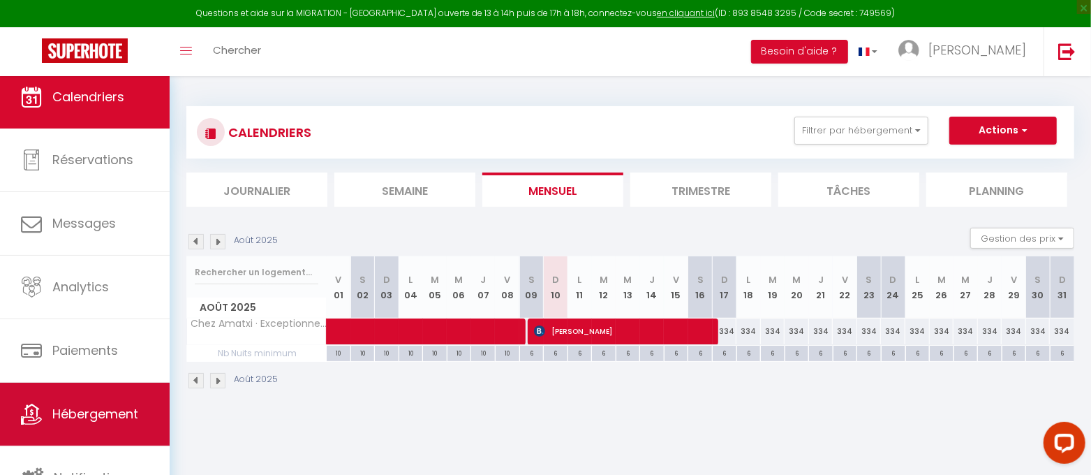
scroll to position [14, 0]
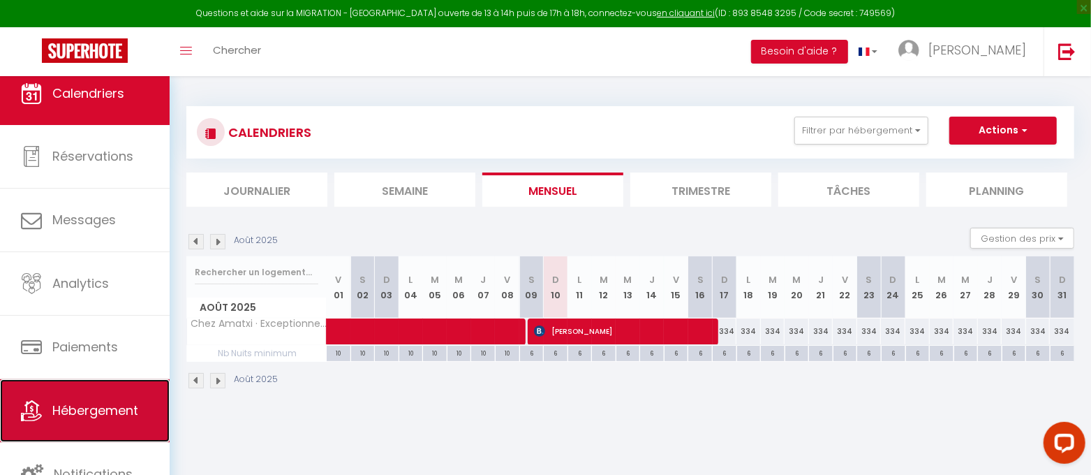
click at [107, 410] on span "Hébergement" at bounding box center [95, 409] width 86 height 17
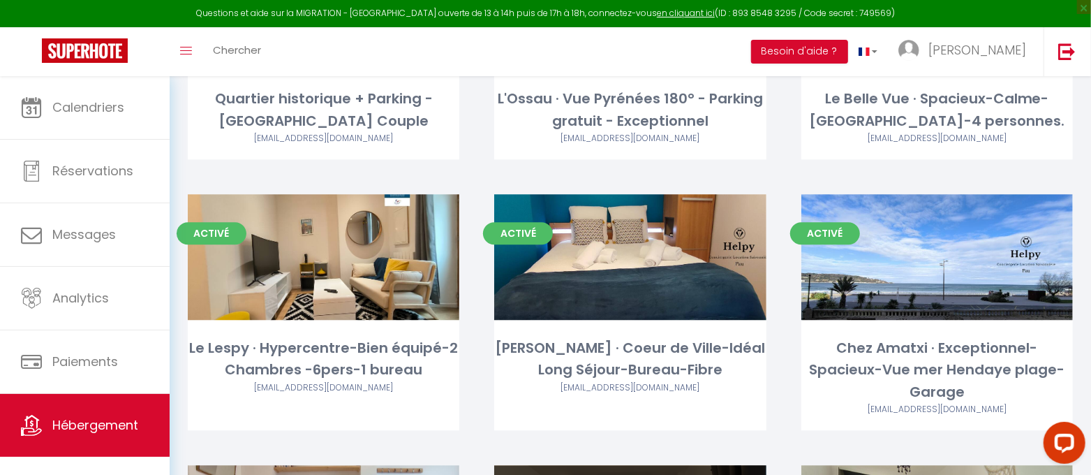
scroll to position [2010, 0]
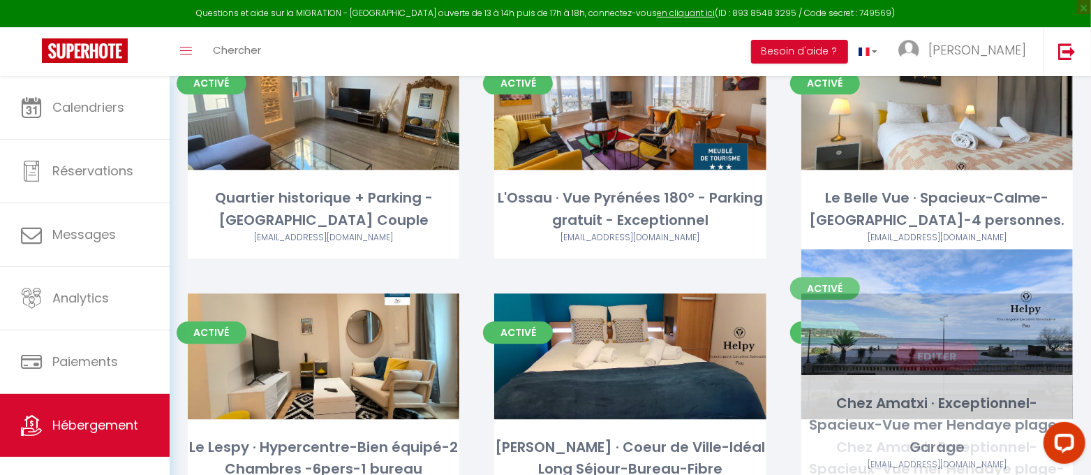
click at [931, 342] on link "Editer" at bounding box center [937, 356] width 84 height 28
click at [942, 342] on link "Editer" at bounding box center [937, 356] width 84 height 28
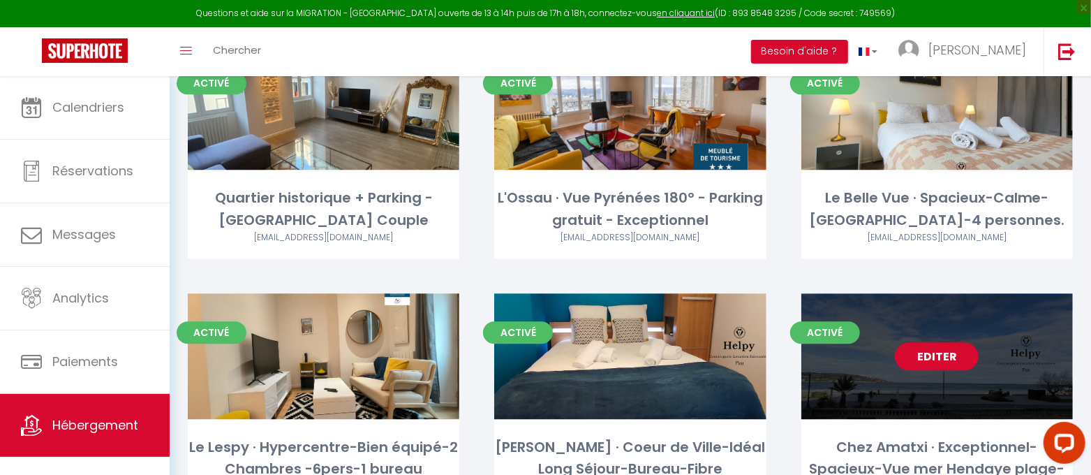
click at [942, 342] on link "Editer" at bounding box center [937, 356] width 84 height 28
select select "3"
select select "2"
select select "1"
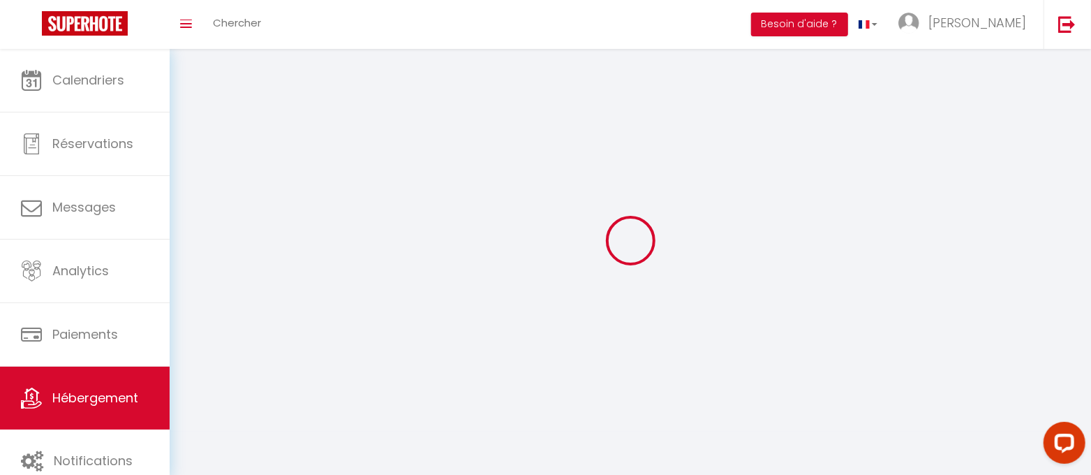
click at [942, 307] on div at bounding box center [630, 240] width 888 height 349
select select
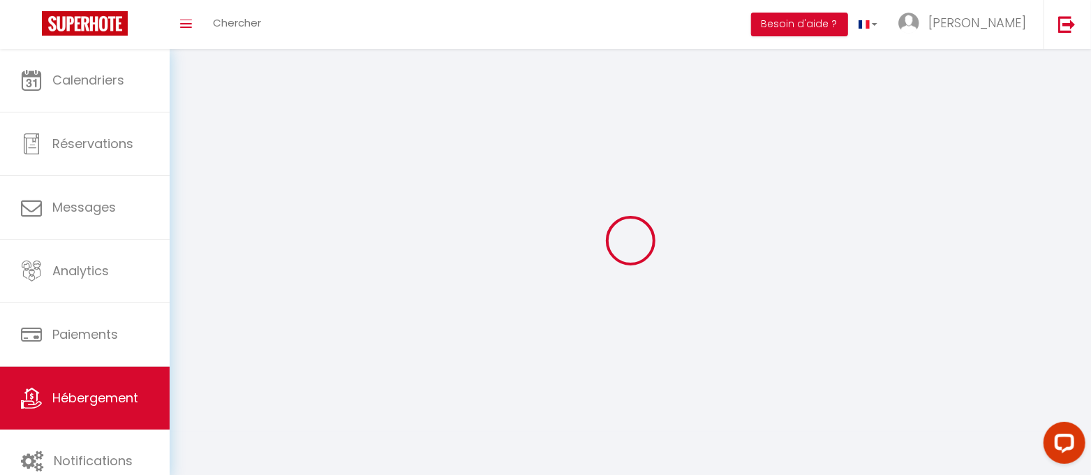
select select
checkbox input "false"
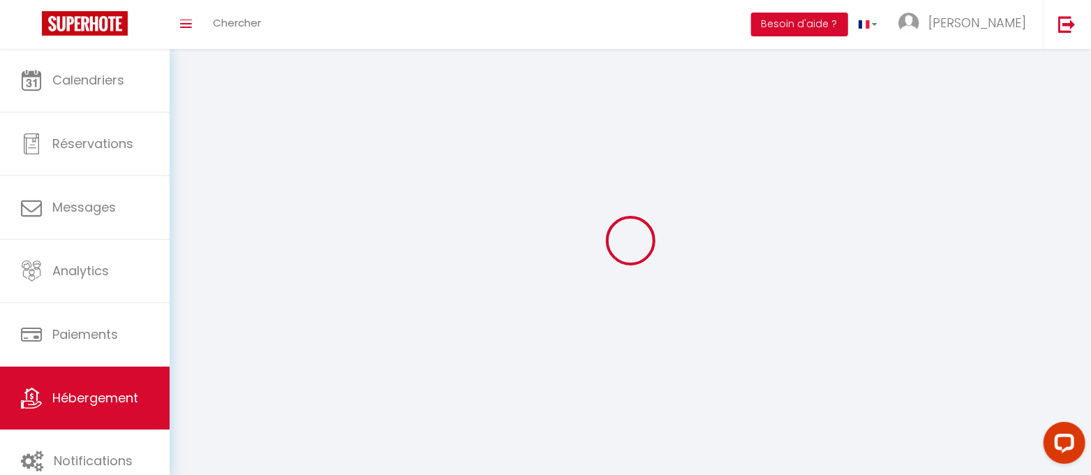
checkbox input "false"
select select
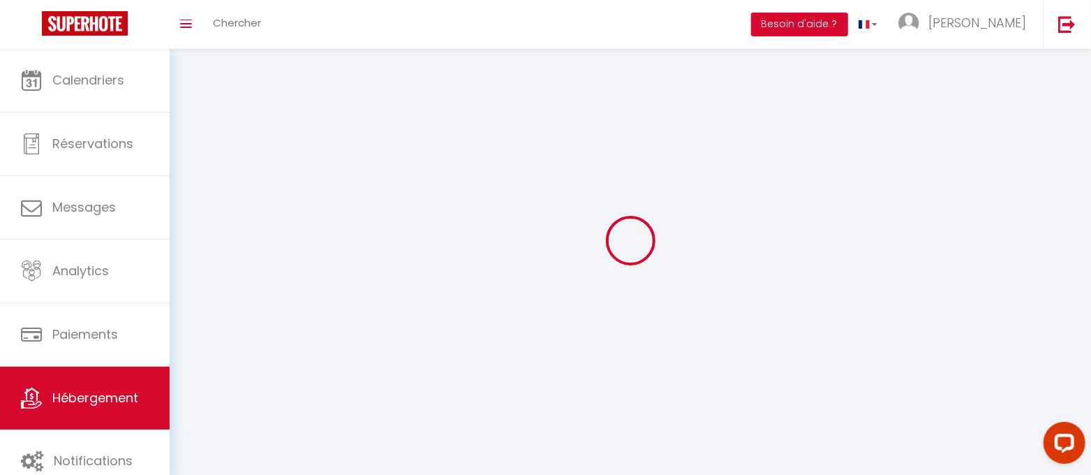
select select
checkbox input "false"
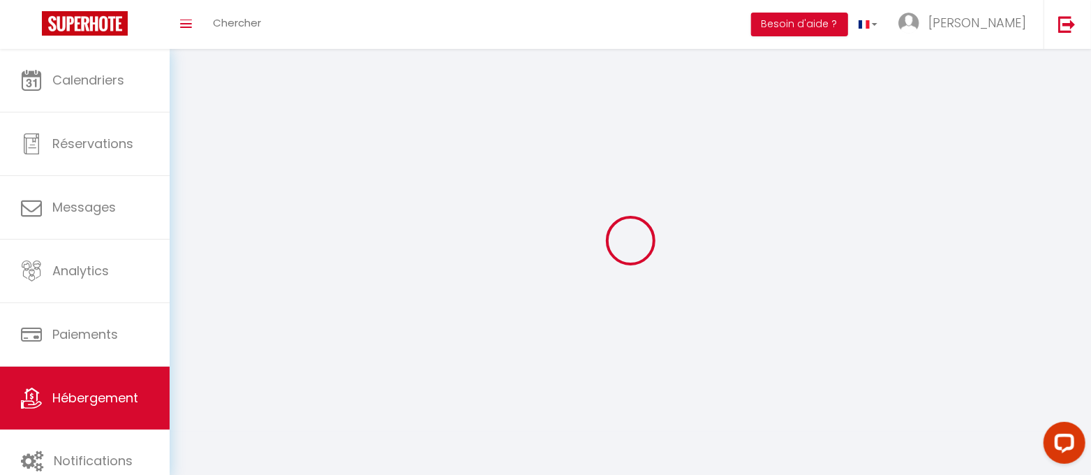
checkbox input "false"
select select
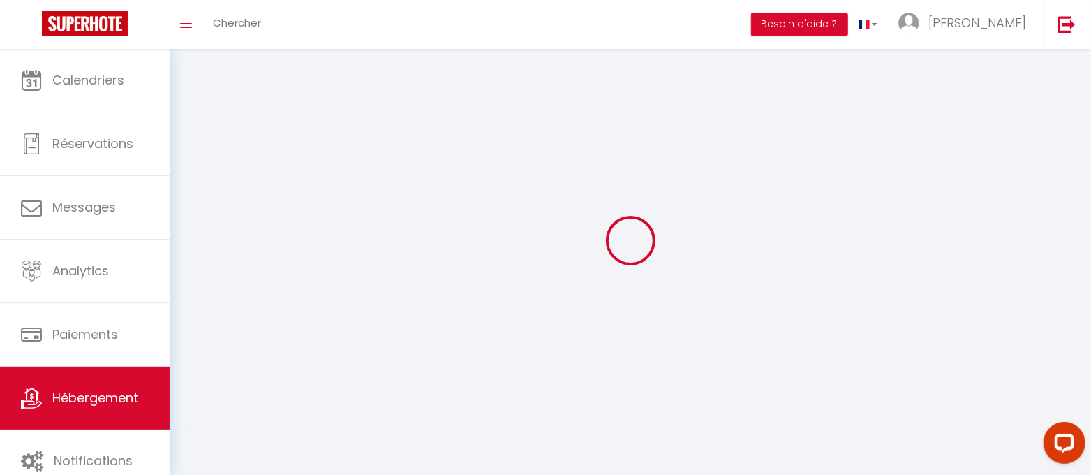
select select
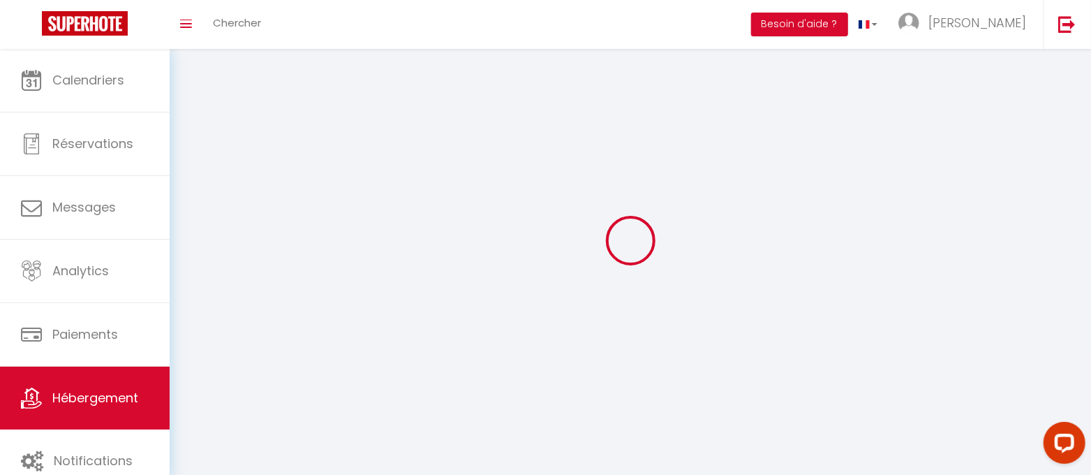
select select
checkbox input "false"
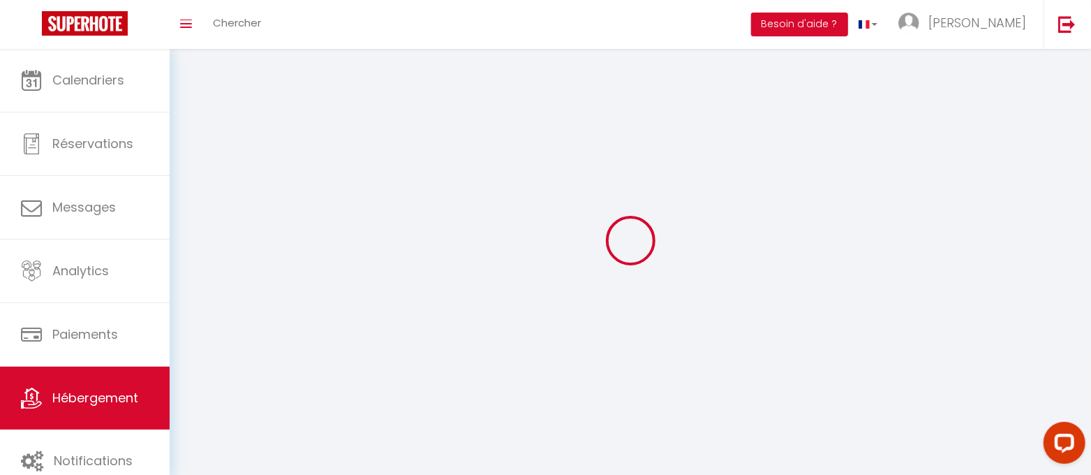
select select
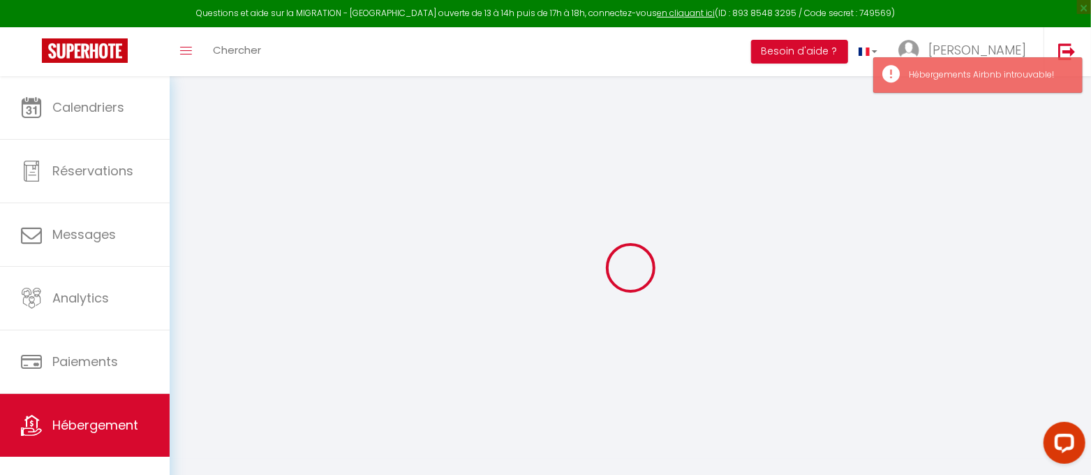
select select "+ 20 %"
select select
checkbox input "false"
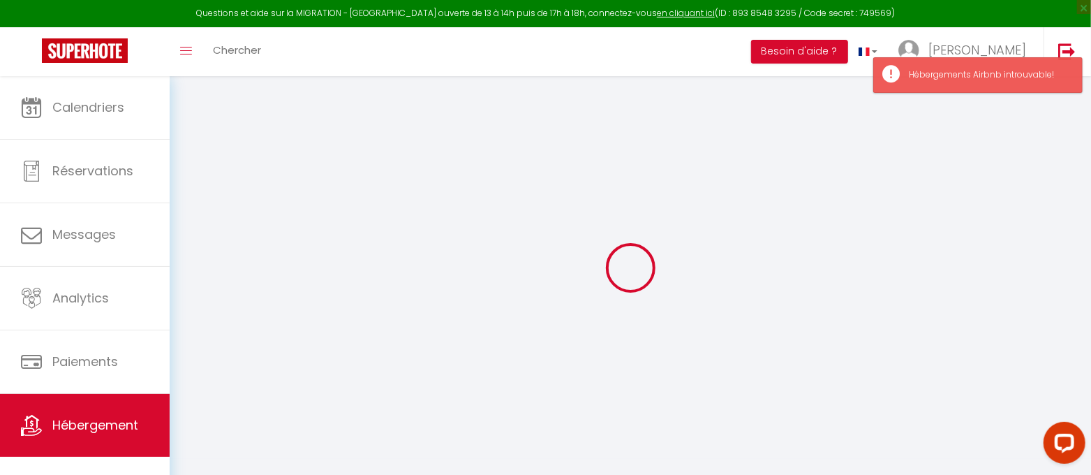
checkbox input "false"
select select
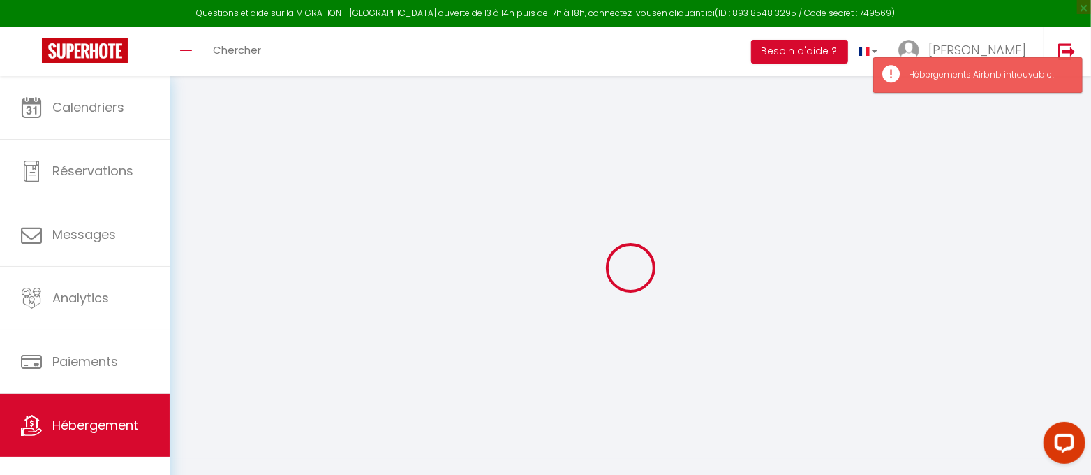
checkbox input "false"
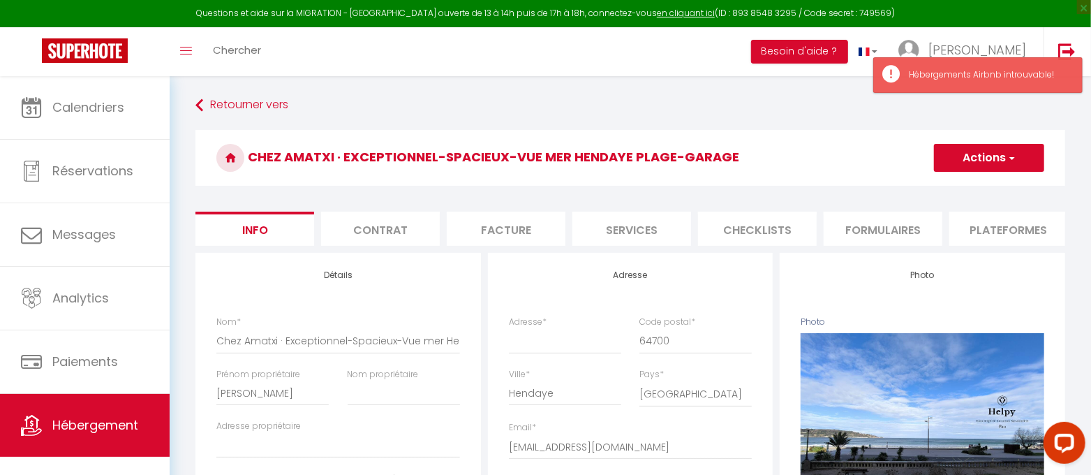
click at [988, 225] on li "Plateformes" at bounding box center [1008, 229] width 119 height 34
select select
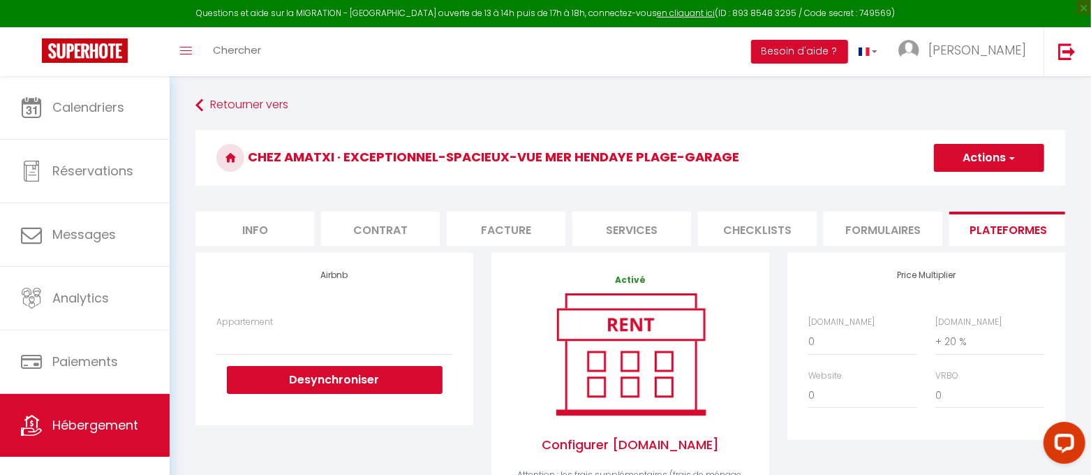
scroll to position [87, 0]
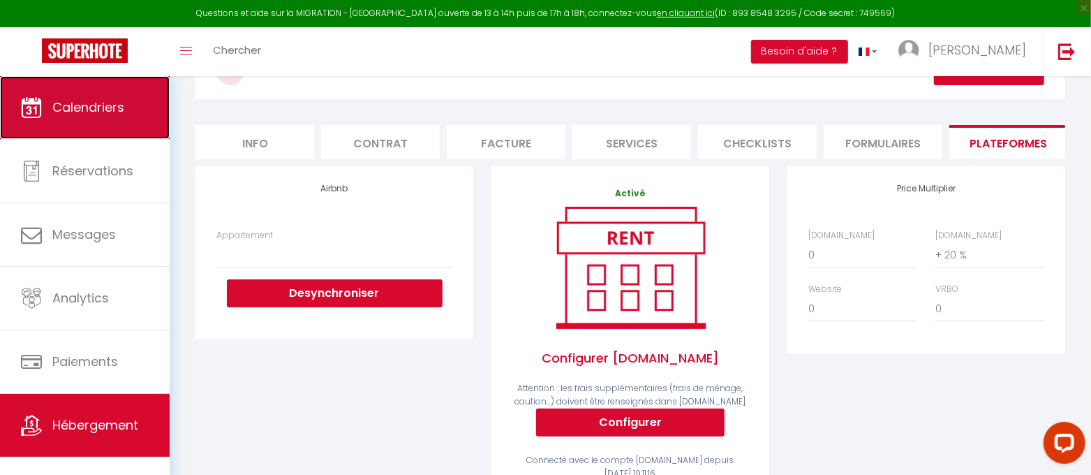
click at [108, 107] on span "Calendriers" at bounding box center [88, 106] width 72 height 17
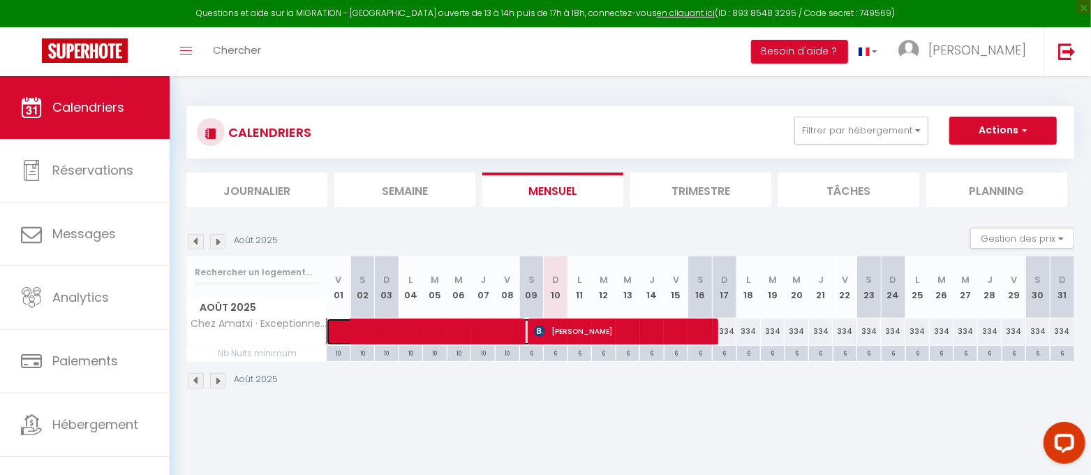
click at [427, 329] on span at bounding box center [469, 331] width 257 height 27
select select "OK"
select select "KO"
select select "0"
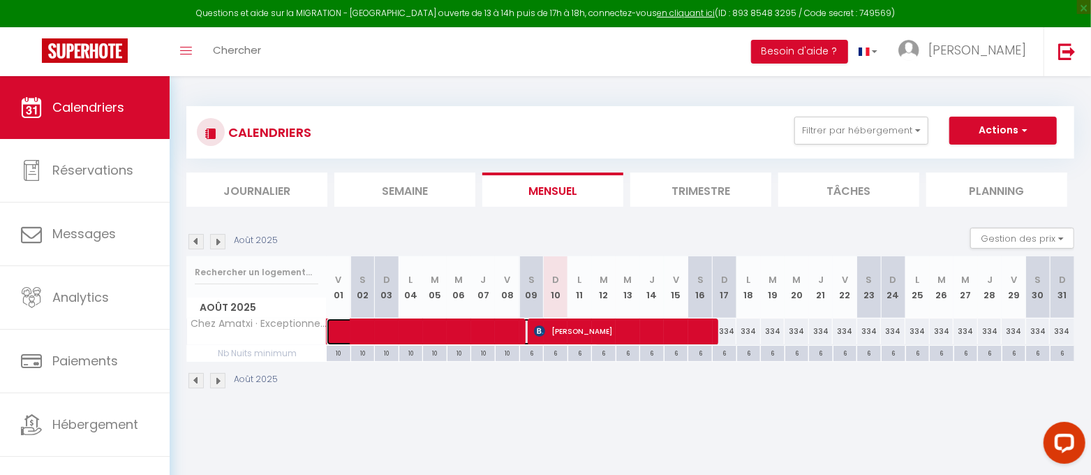
select select "1"
select select
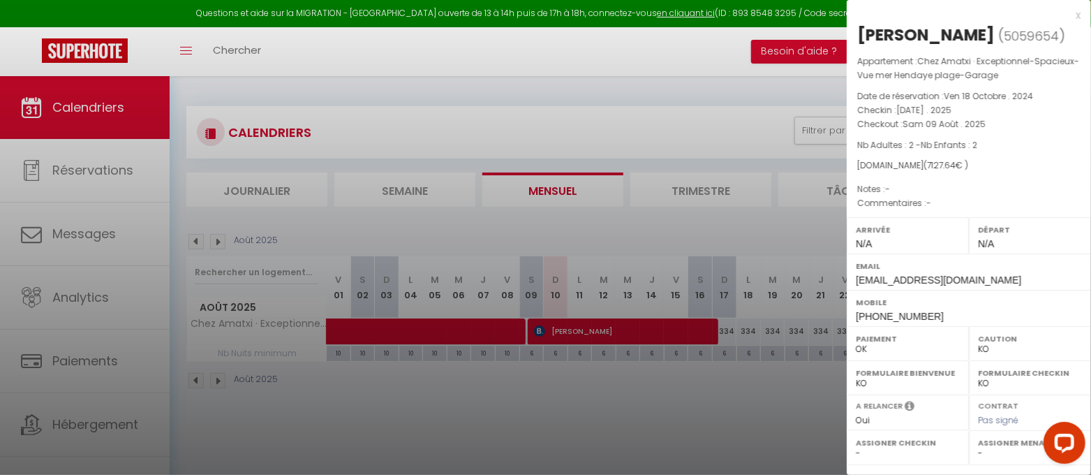
click at [192, 239] on div at bounding box center [545, 237] width 1091 height 475
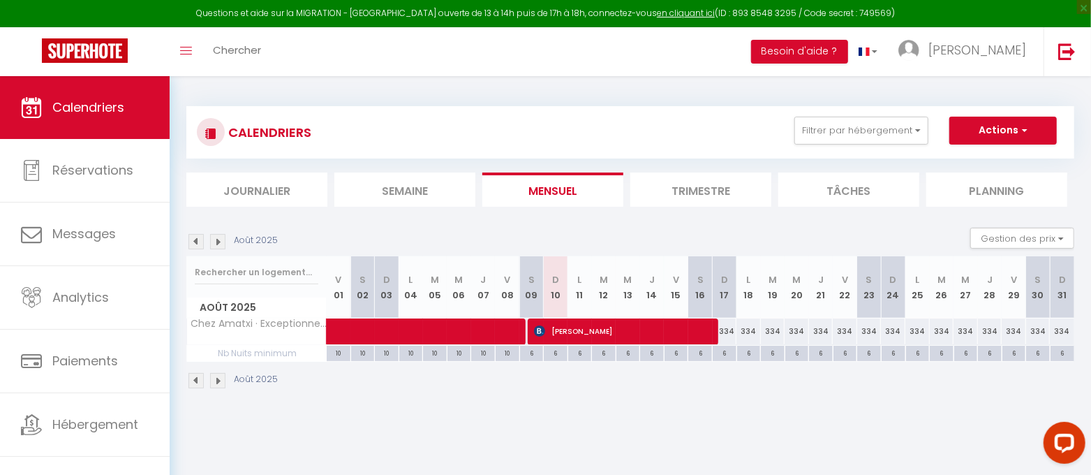
click at [199, 240] on img at bounding box center [195, 241] width 15 height 15
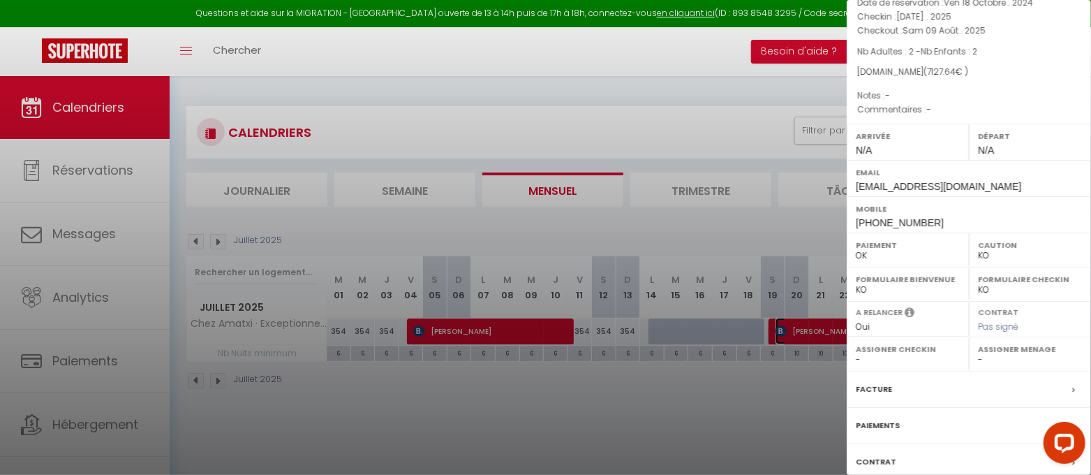
scroll to position [174, 0]
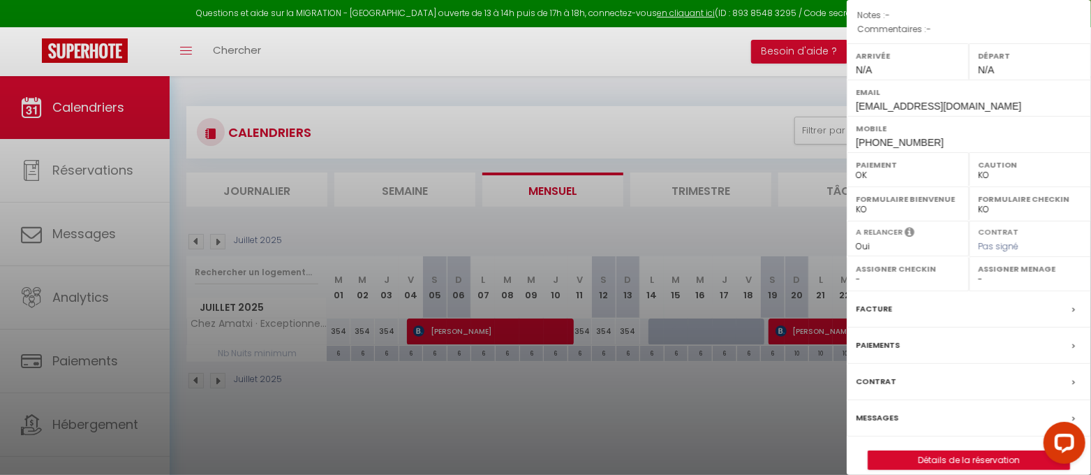
click at [874, 316] on label "Facture" at bounding box center [874, 309] width 36 height 15
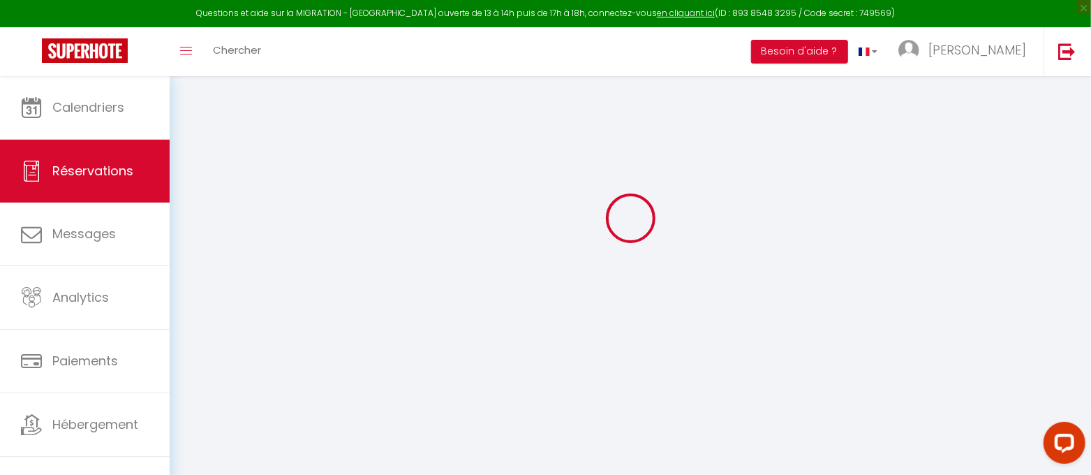
scroll to position [76, 0]
select select "cleaning"
select select "taxes"
select select
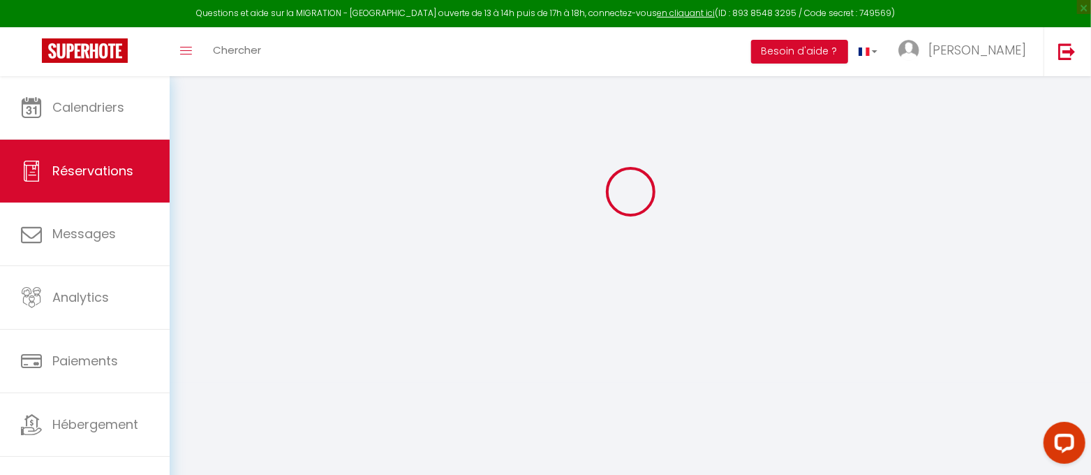
checkbox input "false"
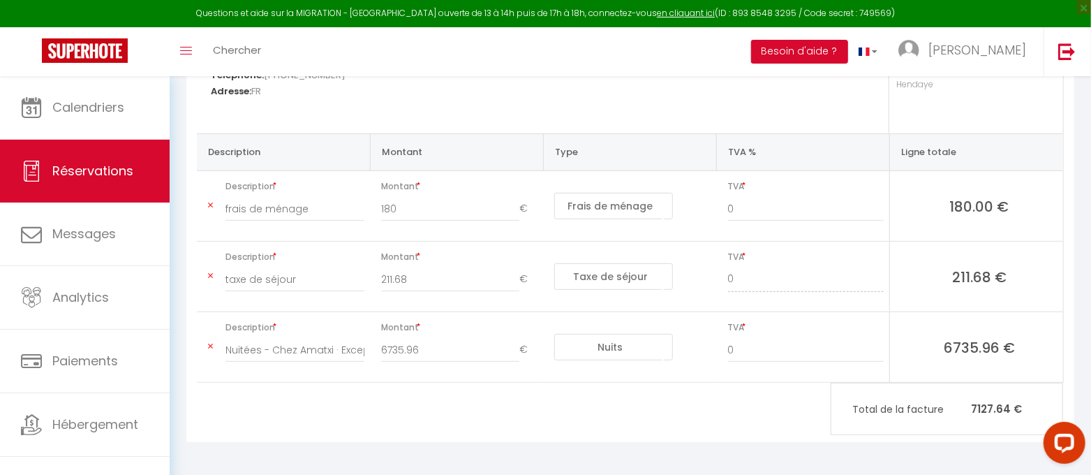
scroll to position [63, 0]
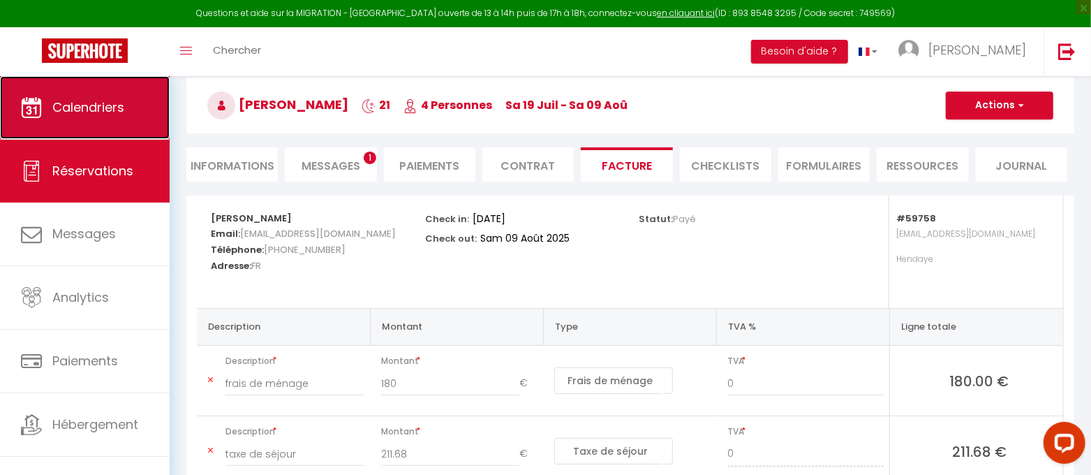
click at [82, 113] on span "Calendriers" at bounding box center [88, 106] width 72 height 17
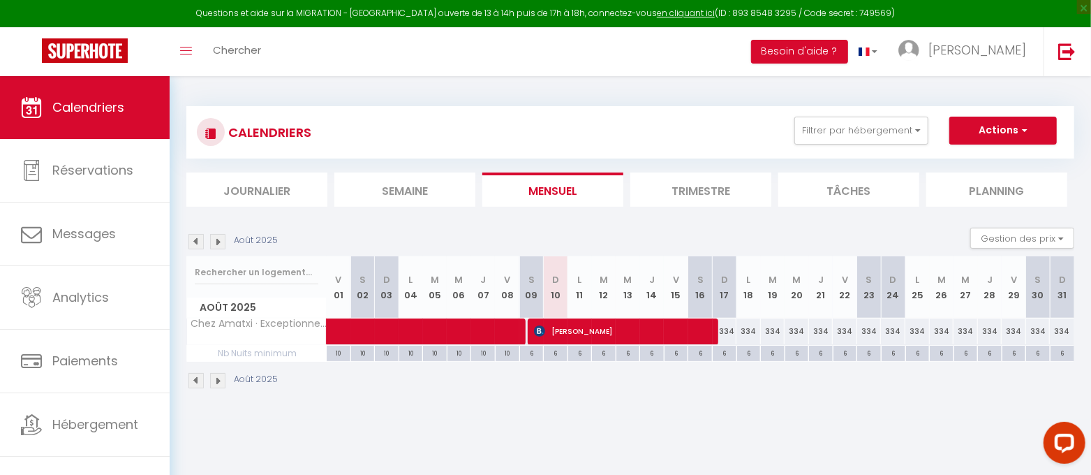
click at [196, 378] on img at bounding box center [195, 380] width 15 height 15
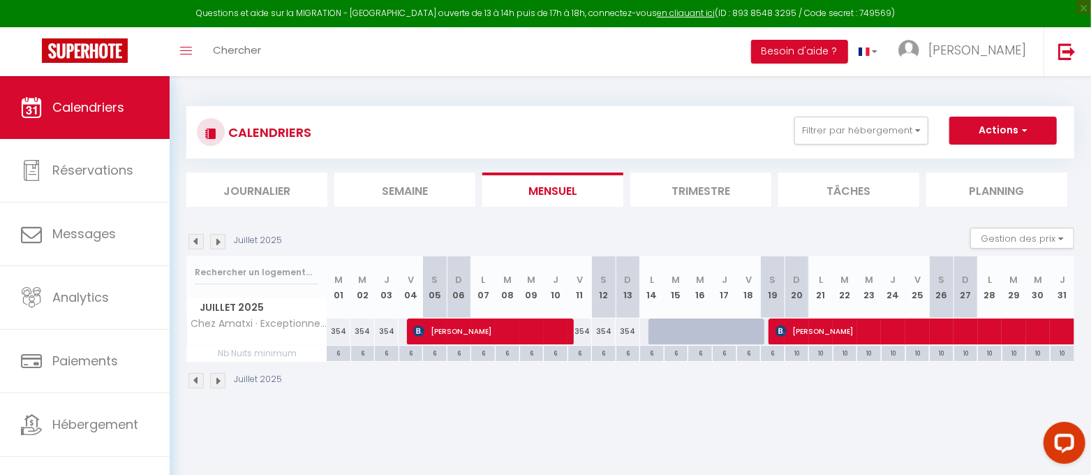
click at [216, 382] on img at bounding box center [217, 380] width 15 height 15
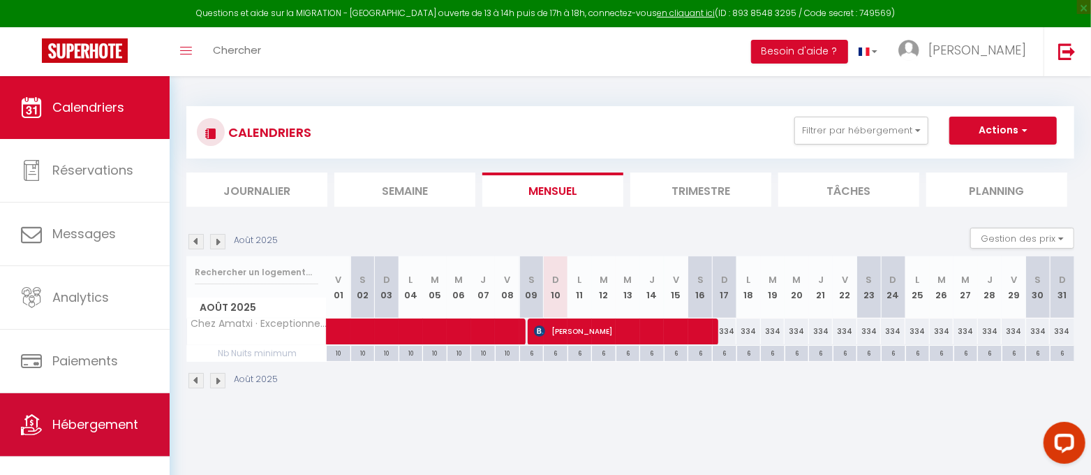
scroll to position [14, 0]
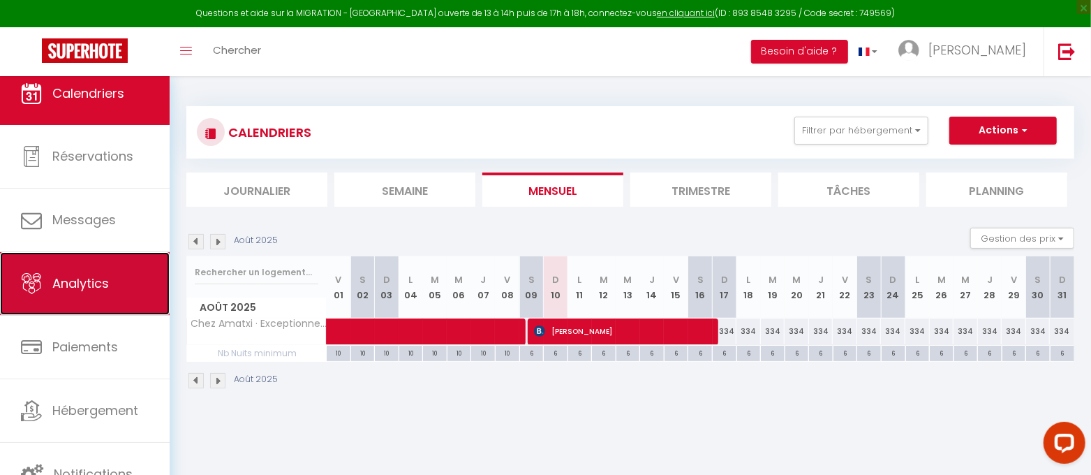
click at [99, 277] on span "Analytics" at bounding box center [80, 282] width 57 height 17
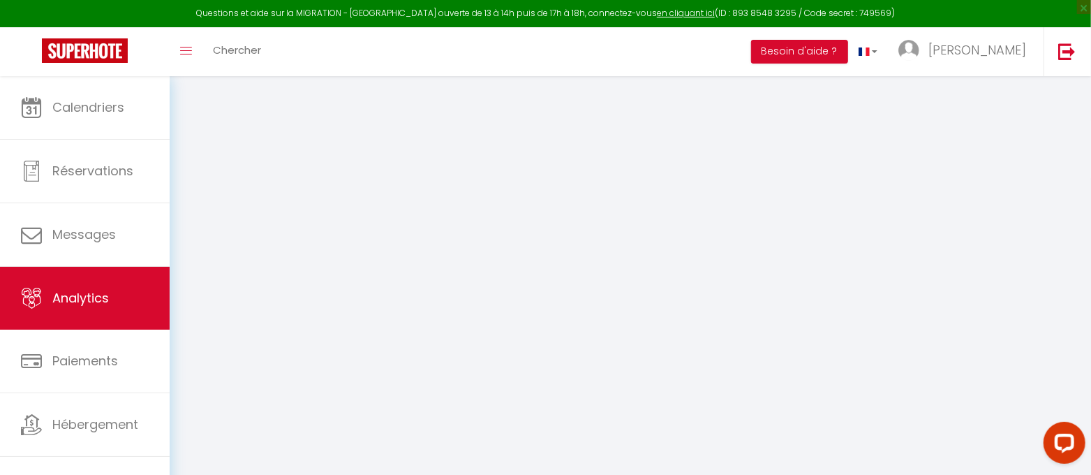
select select "2025"
select select "8"
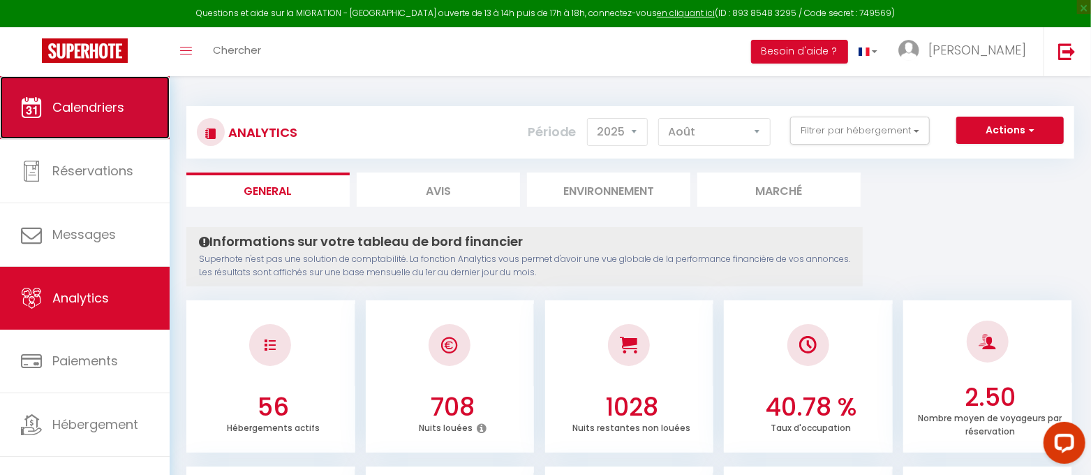
click at [91, 106] on span "Calendriers" at bounding box center [88, 106] width 72 height 17
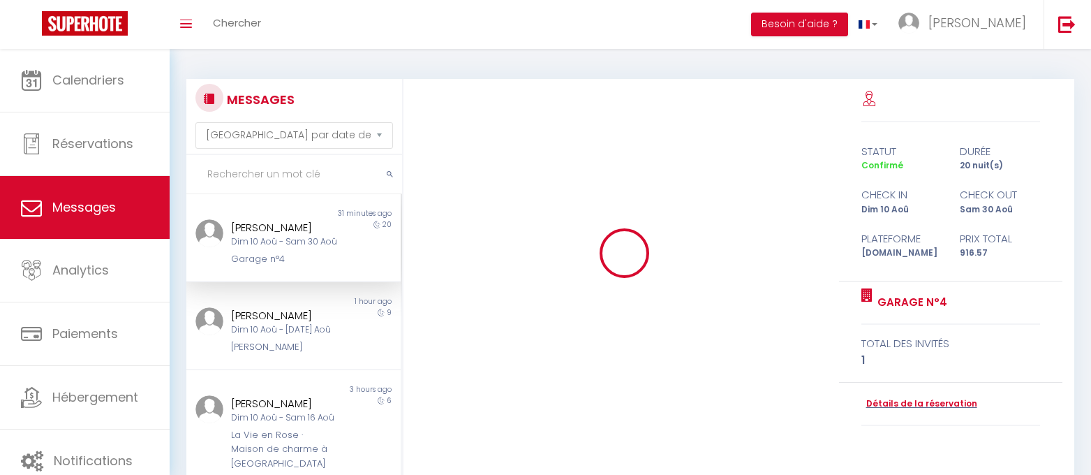
select select "message"
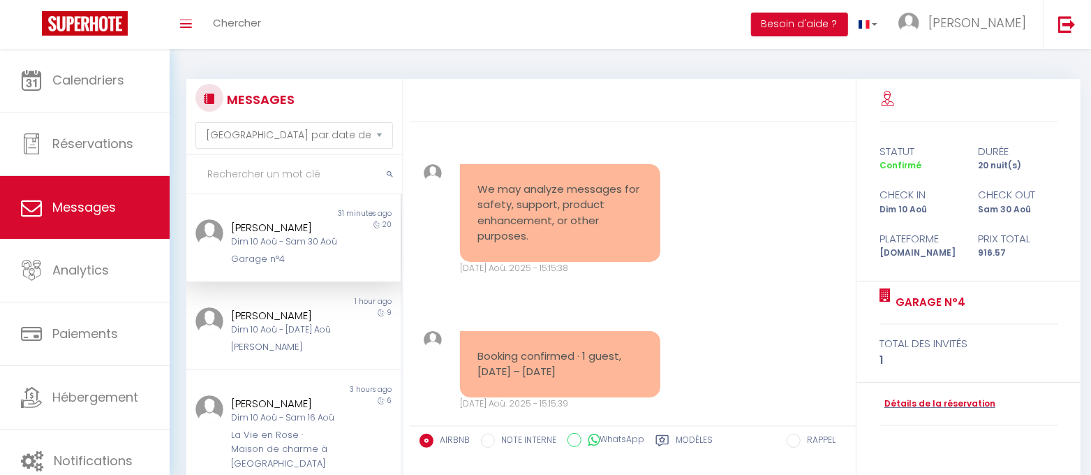
scroll to position [2036, 0]
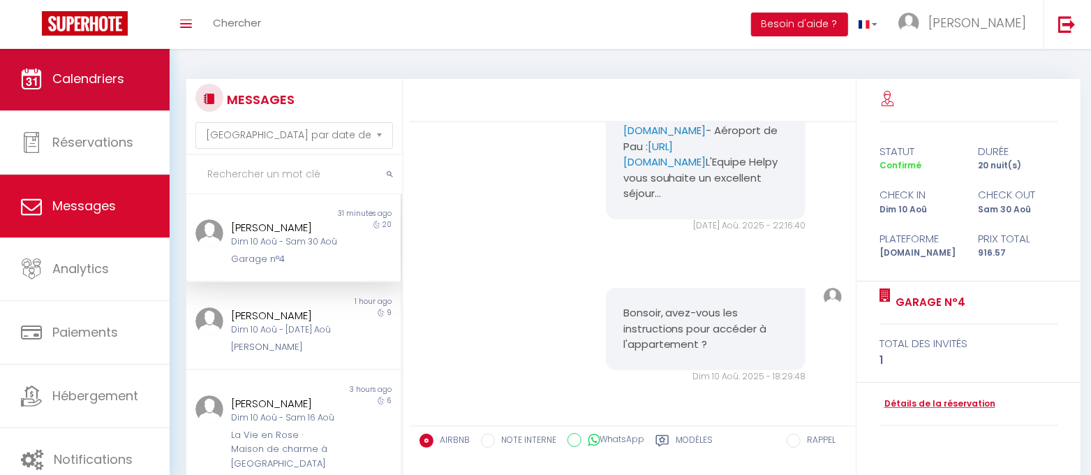
click at [103, 84] on span "Calendriers" at bounding box center [88, 78] width 72 height 17
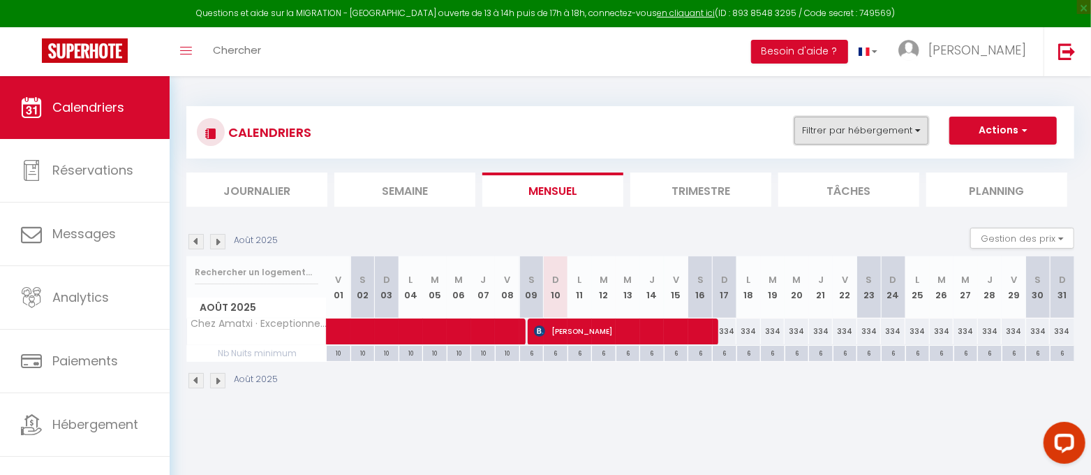
click at [915, 126] on button "Filtrer par hébergement" at bounding box center [861, 131] width 134 height 28
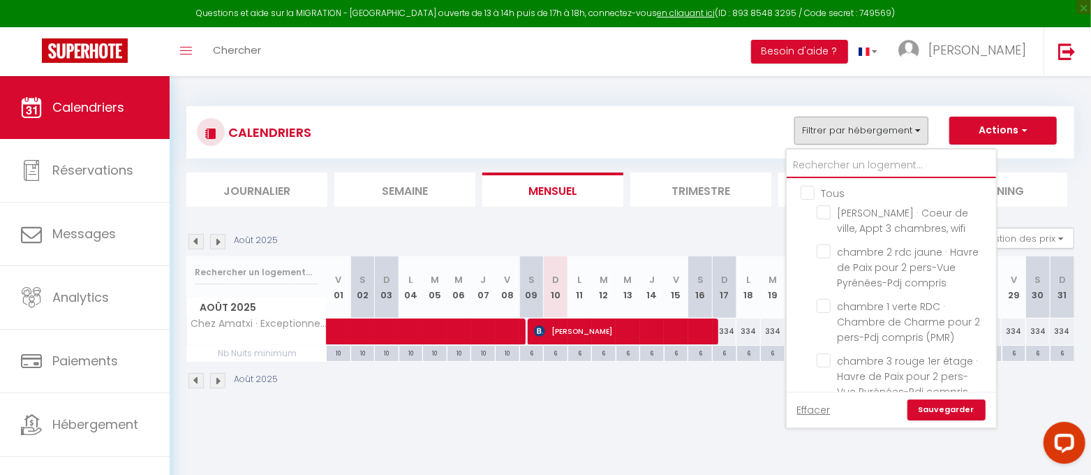
click at [831, 168] on input "text" at bounding box center [891, 165] width 209 height 25
type input "l"
checkbox input "false"
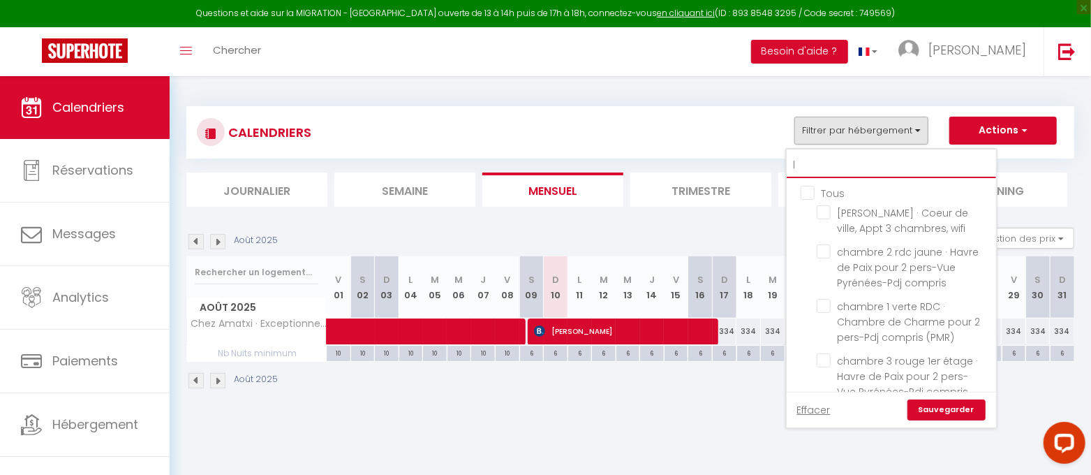
checkbox input "false"
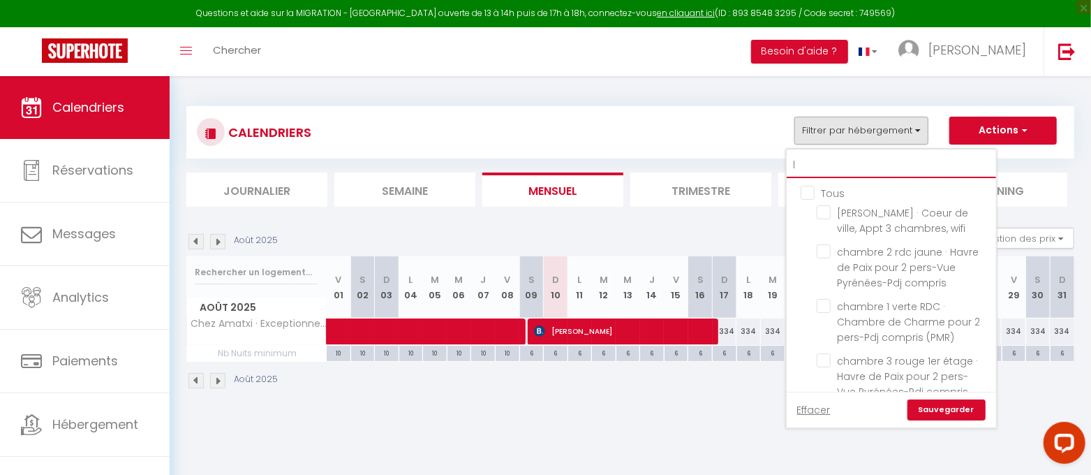
checkbox input "false"
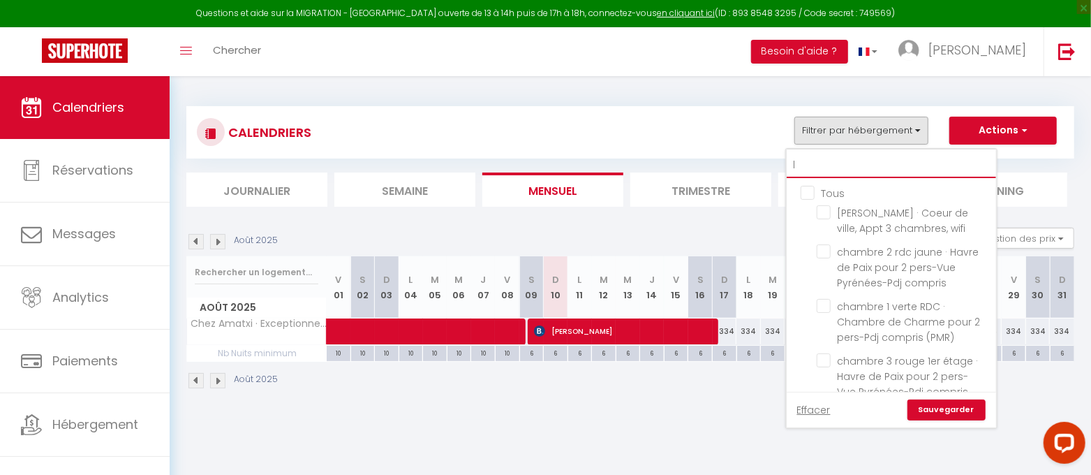
checkbox input "false"
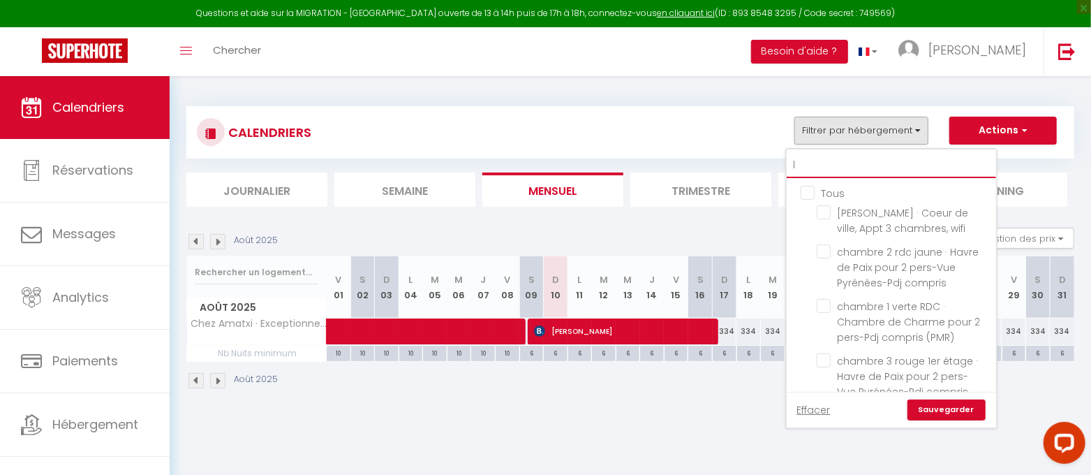
checkbox input "false"
checkbox input "true"
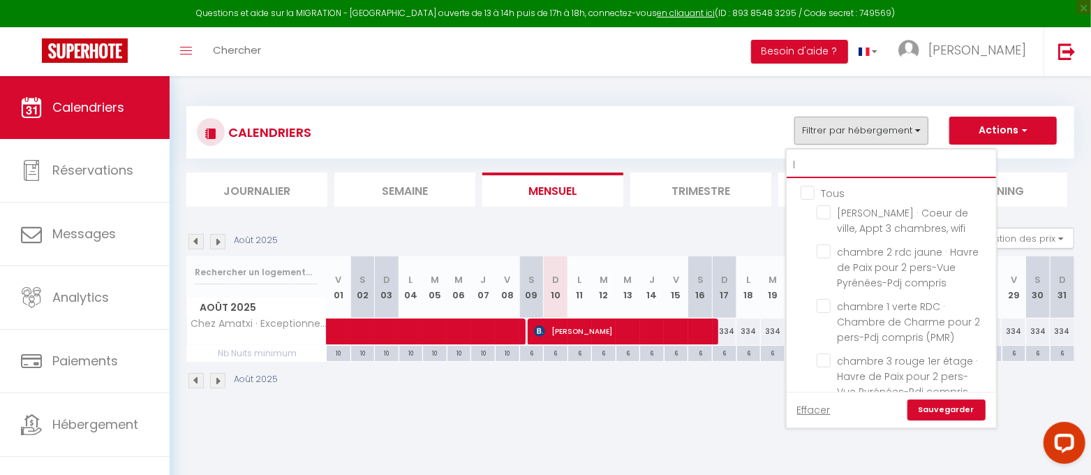
checkbox input "false"
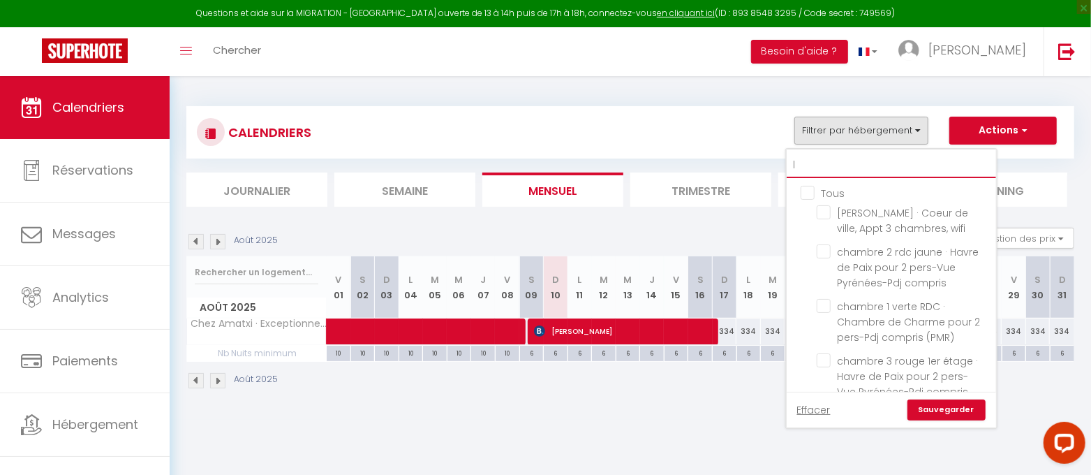
checkbox input "false"
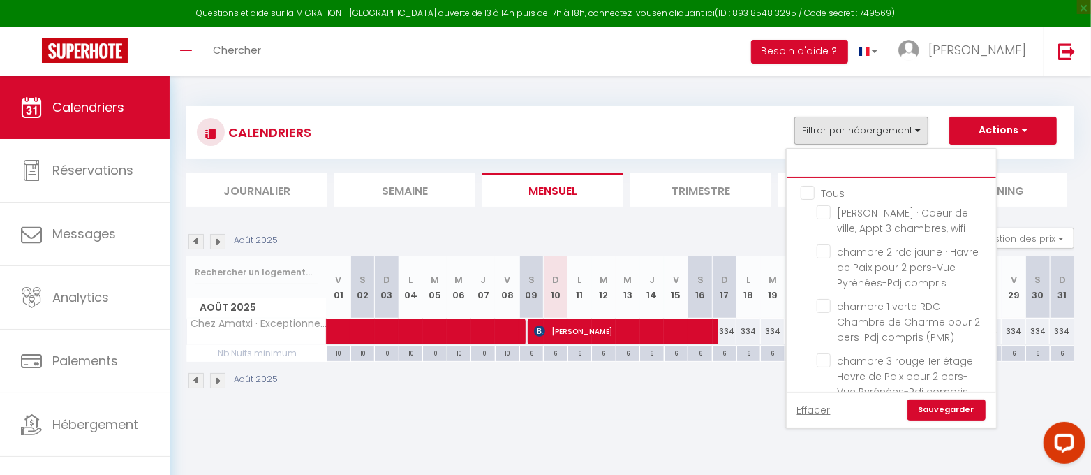
checkbox input "false"
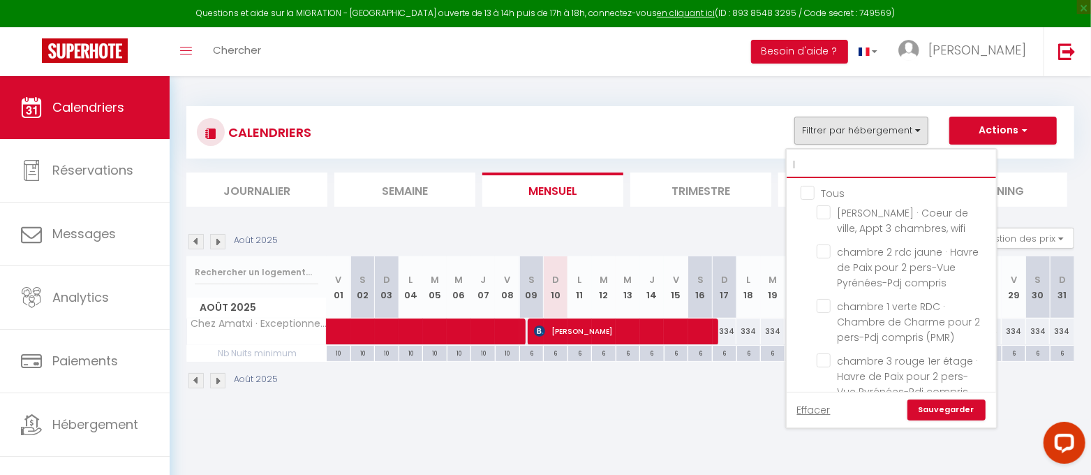
checkbox input "false"
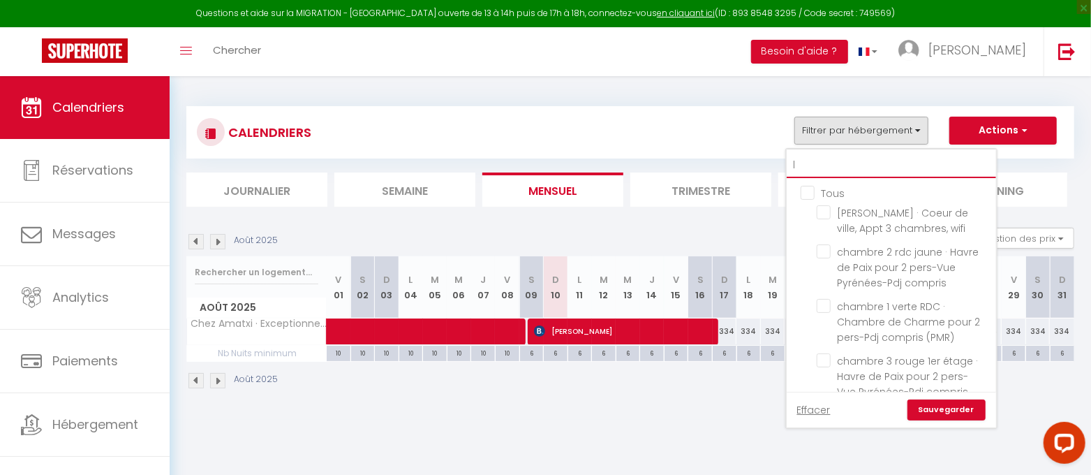
checkbox input "false"
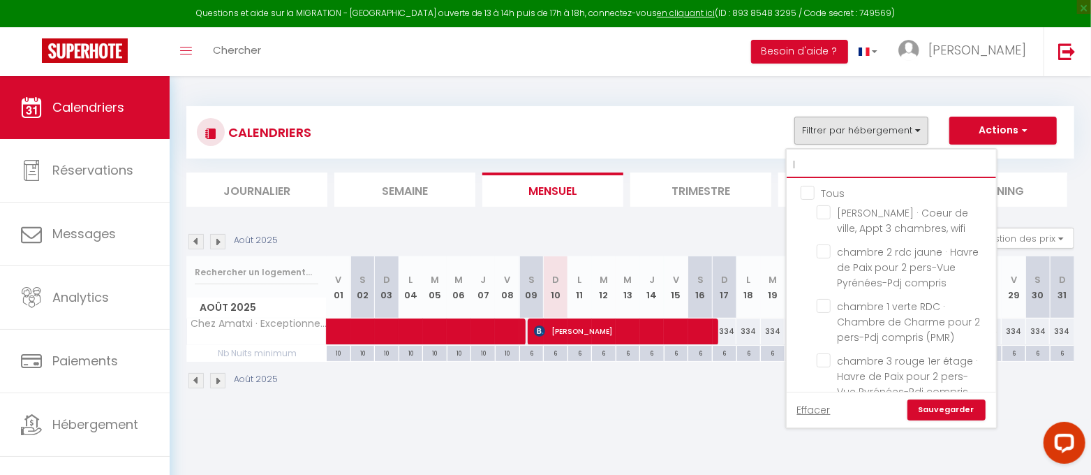
checkbox input "false"
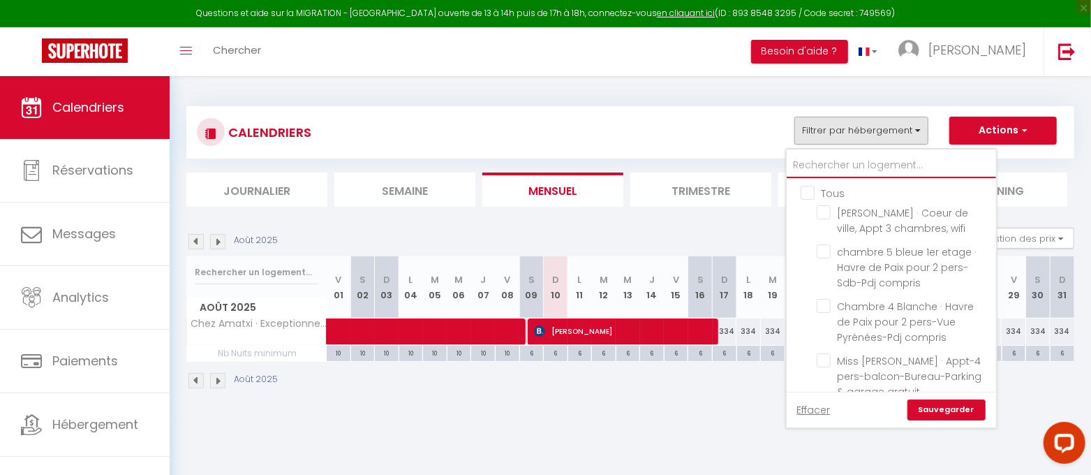
checkbox input "false"
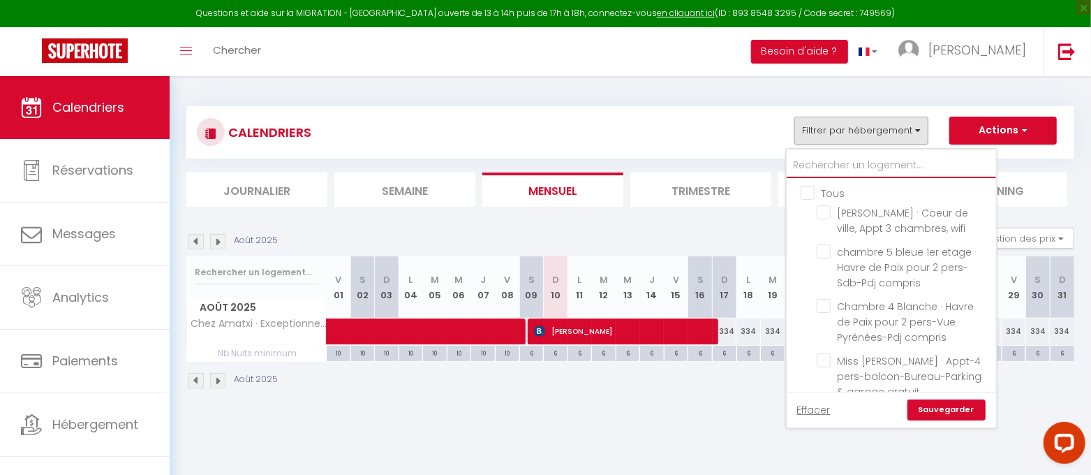
checkbox input "false"
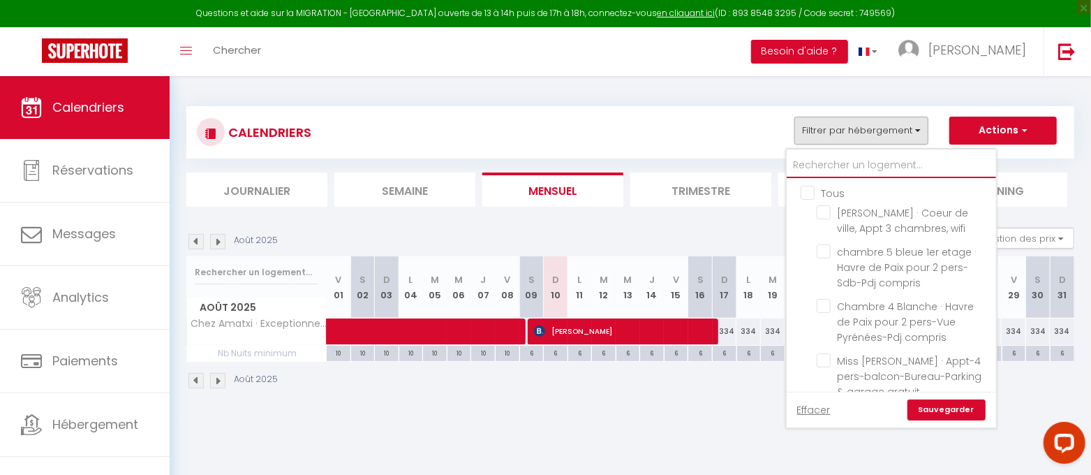
checkbox input "false"
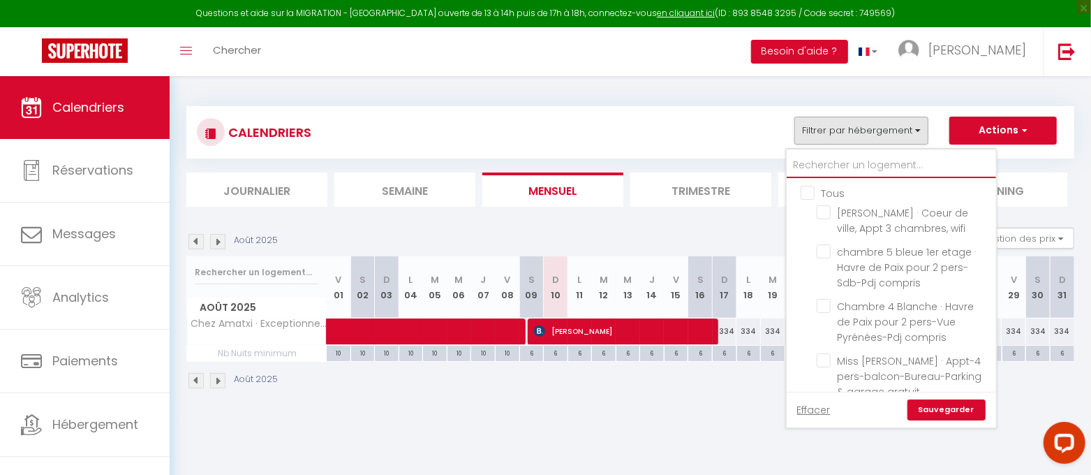
checkbox input "false"
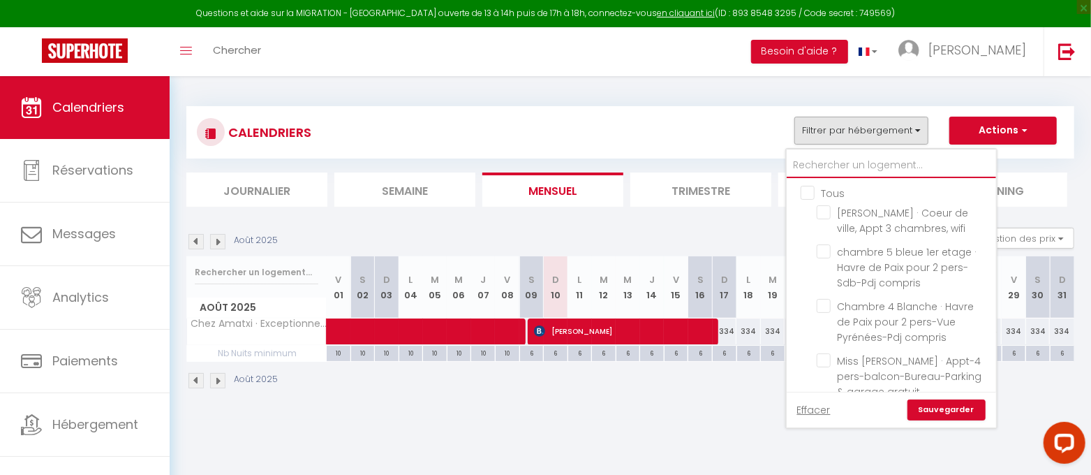
checkbox input "false"
checkbox input "true"
checkbox input "false"
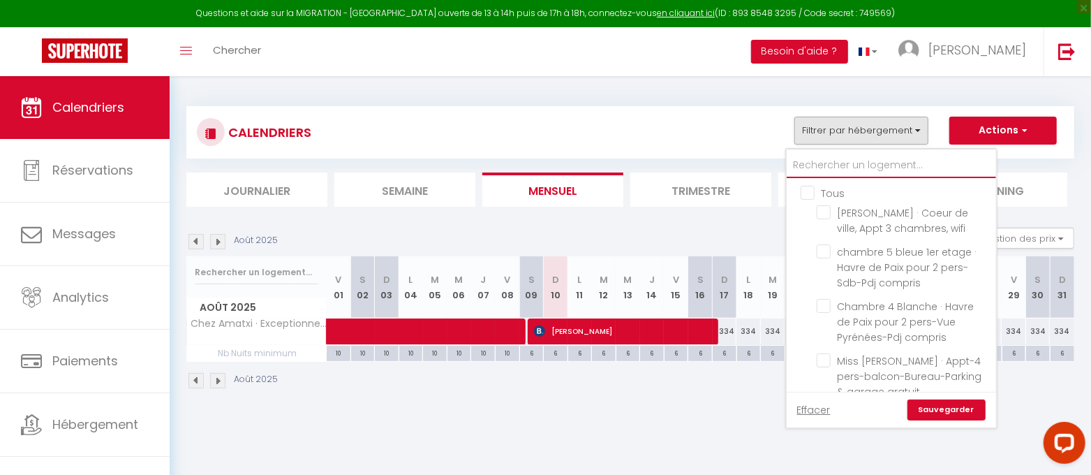
checkbox input "false"
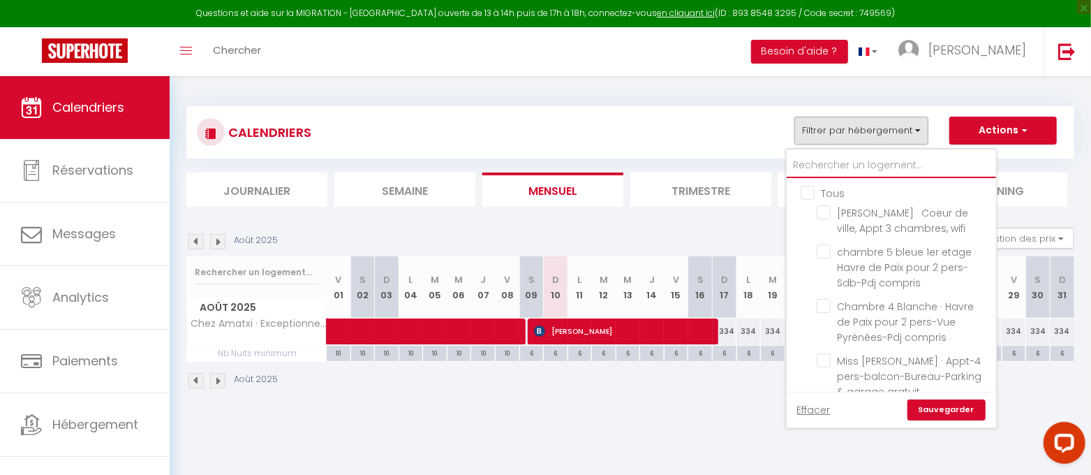
checkbox input "false"
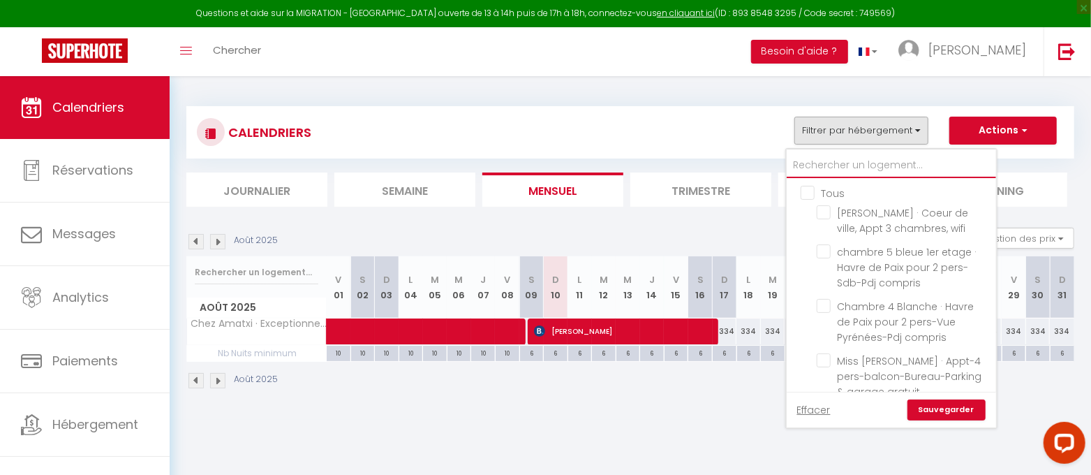
checkbox input "false"
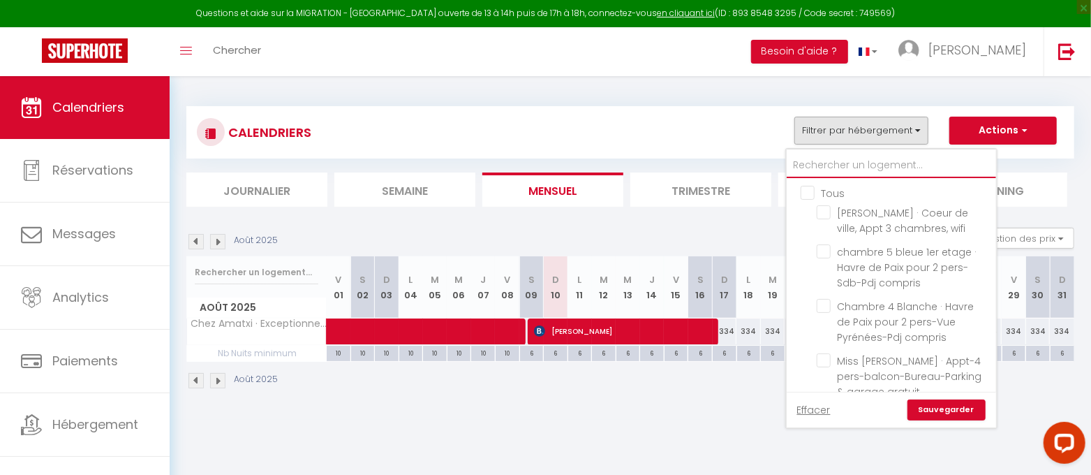
checkbox input "false"
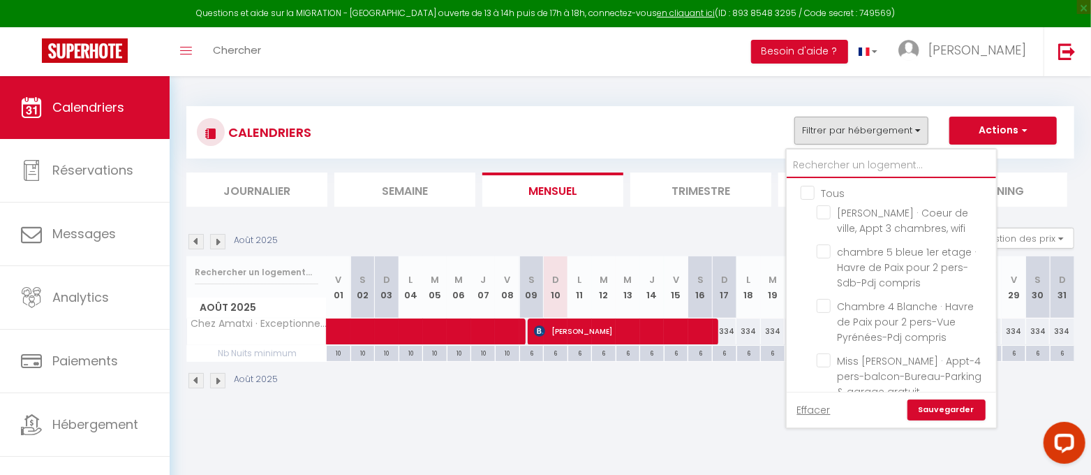
checkbox input "false"
type input "m"
checkbox input "false"
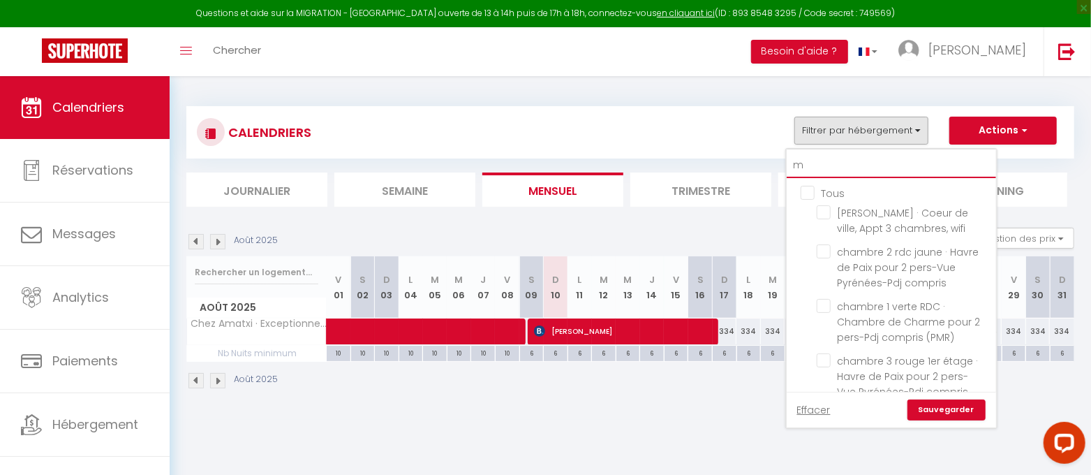
checkbox input "false"
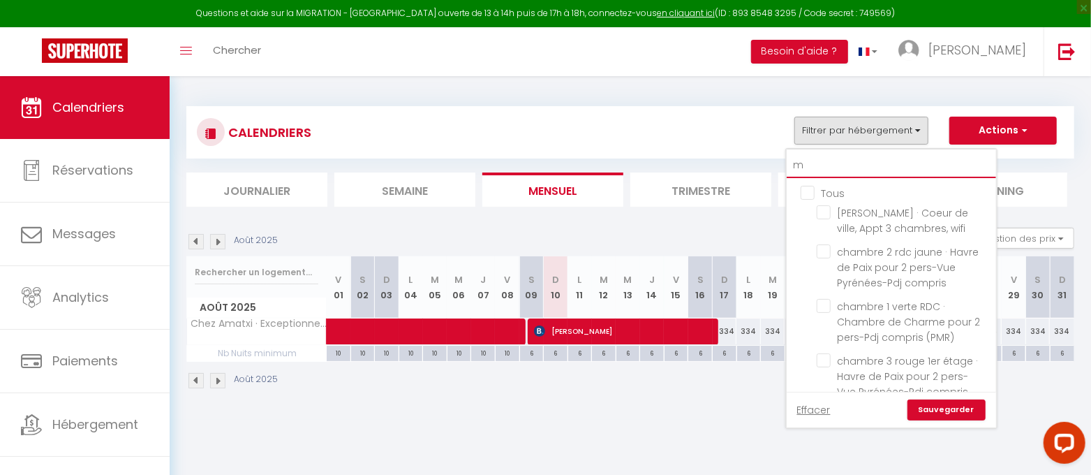
checkbox input "false"
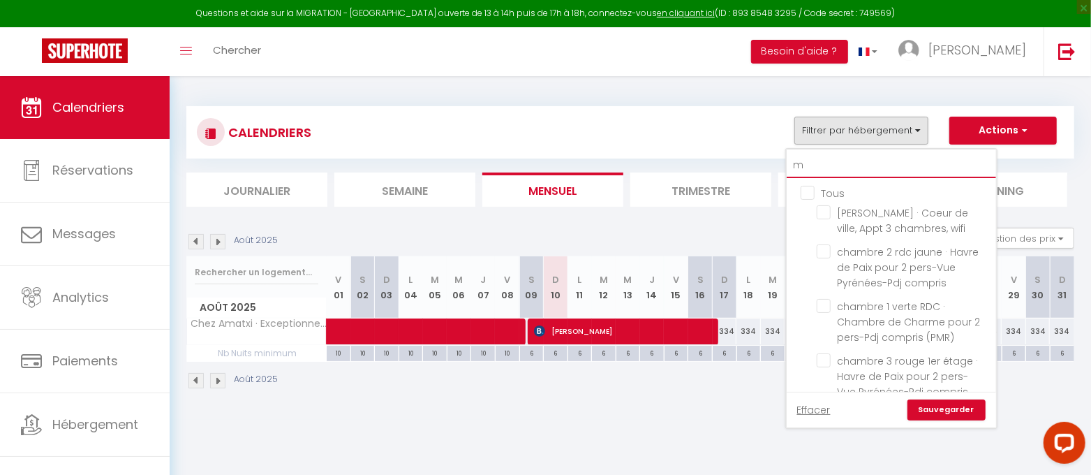
checkbox input "false"
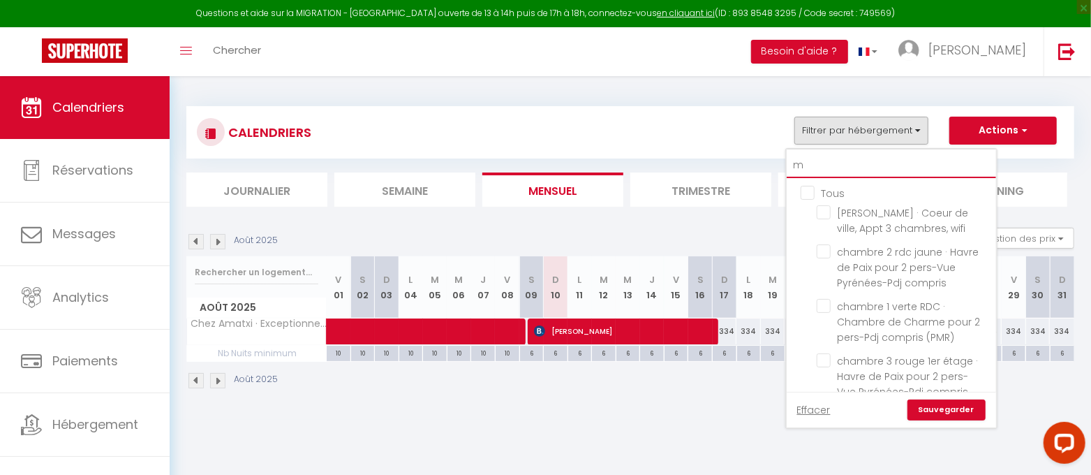
checkbox input "false"
checkbox input "true"
checkbox input "false"
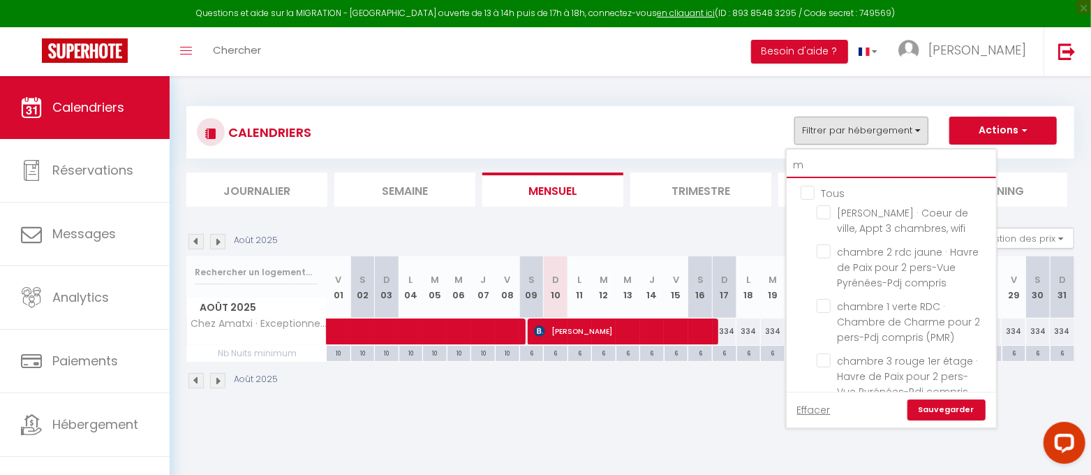
checkbox input "false"
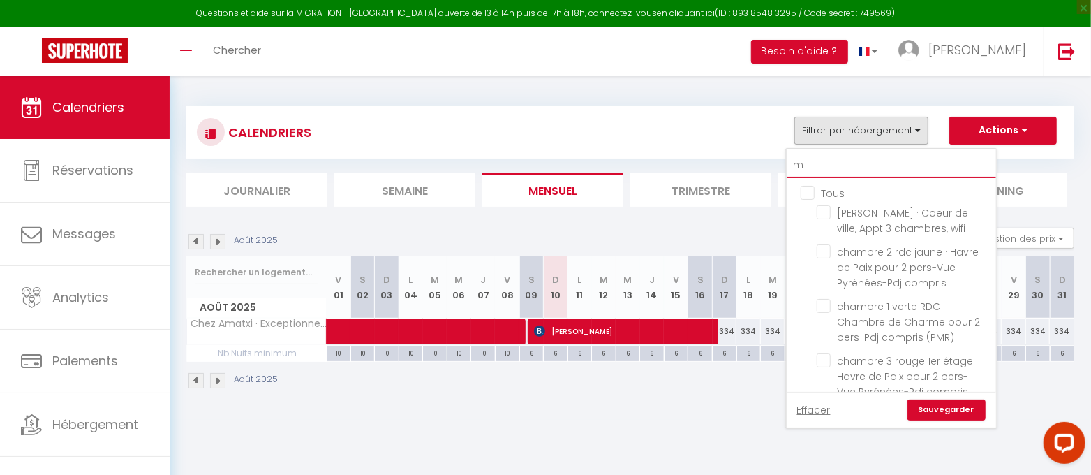
checkbox input "false"
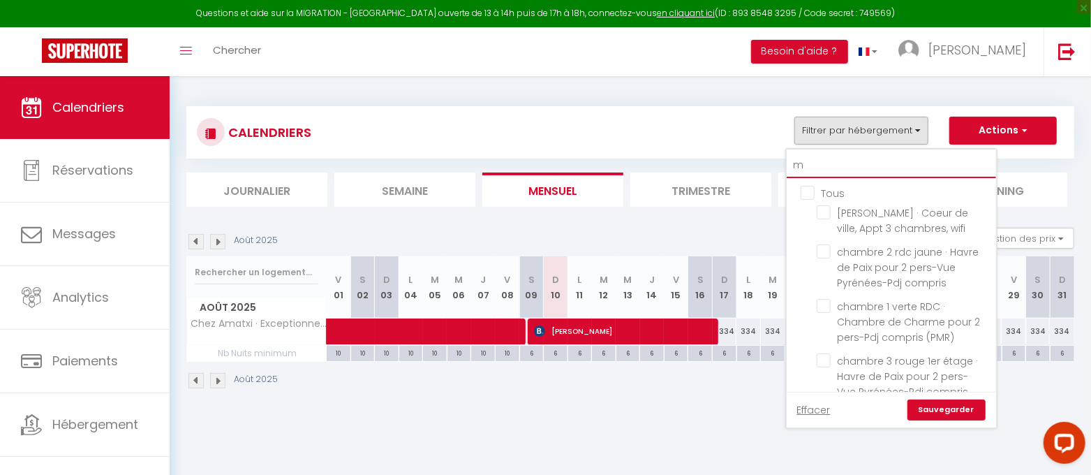
checkbox input "false"
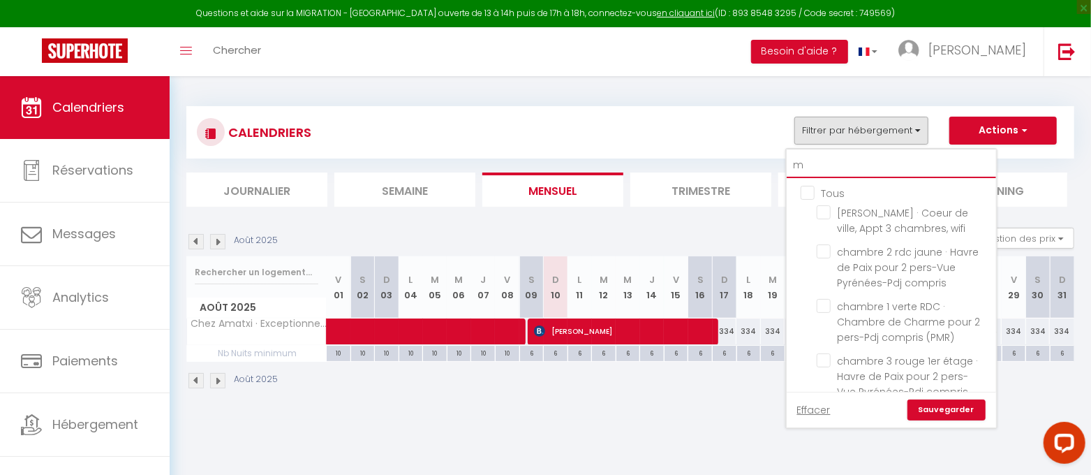
checkbox input "false"
type input "ma"
checkbox input "false"
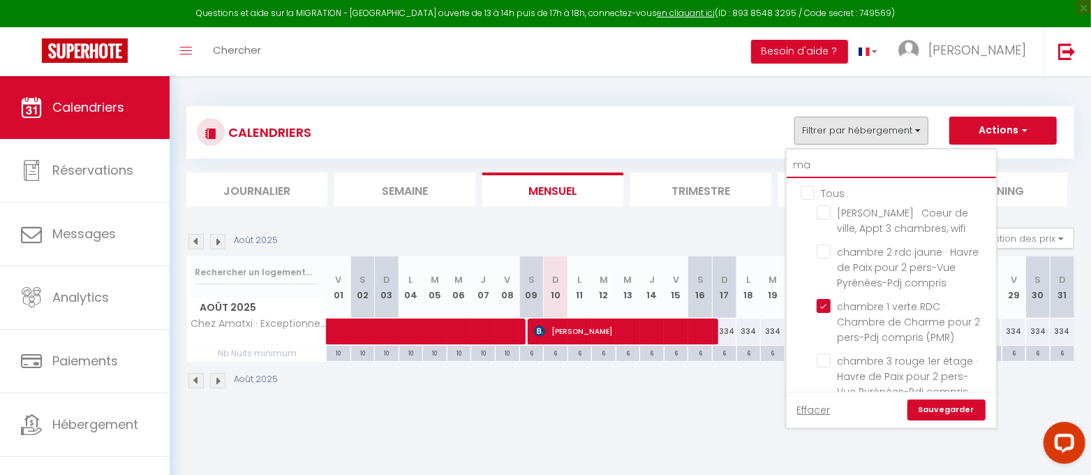
checkbox input "true"
checkbox input "false"
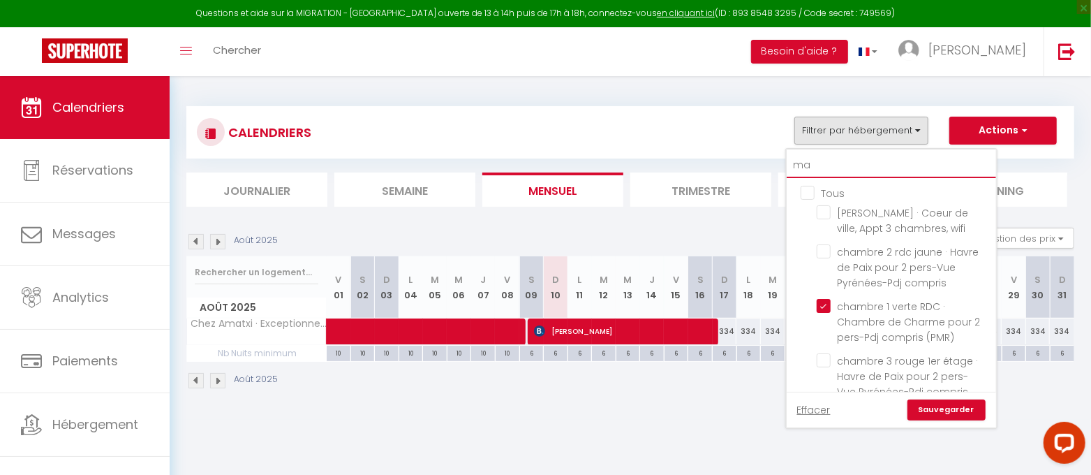
checkbox input "false"
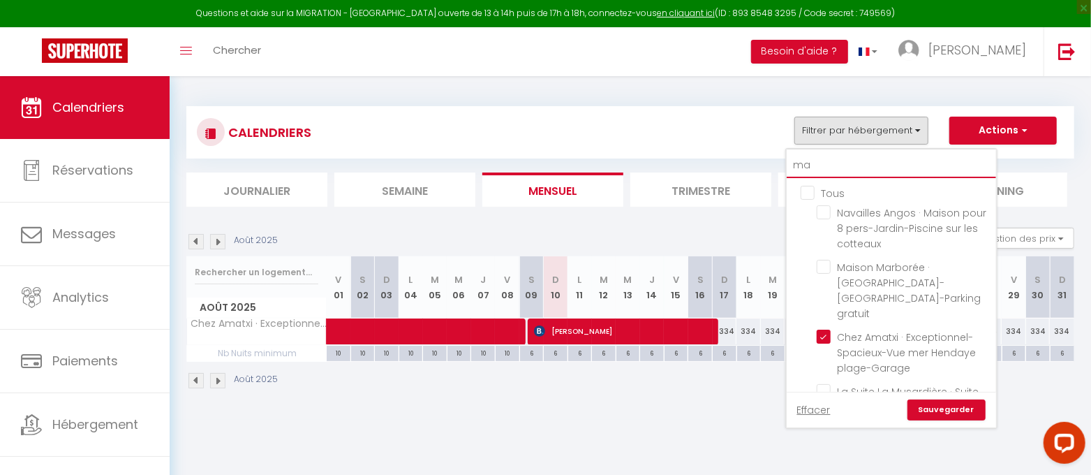
type input "mai"
checkbox input "false"
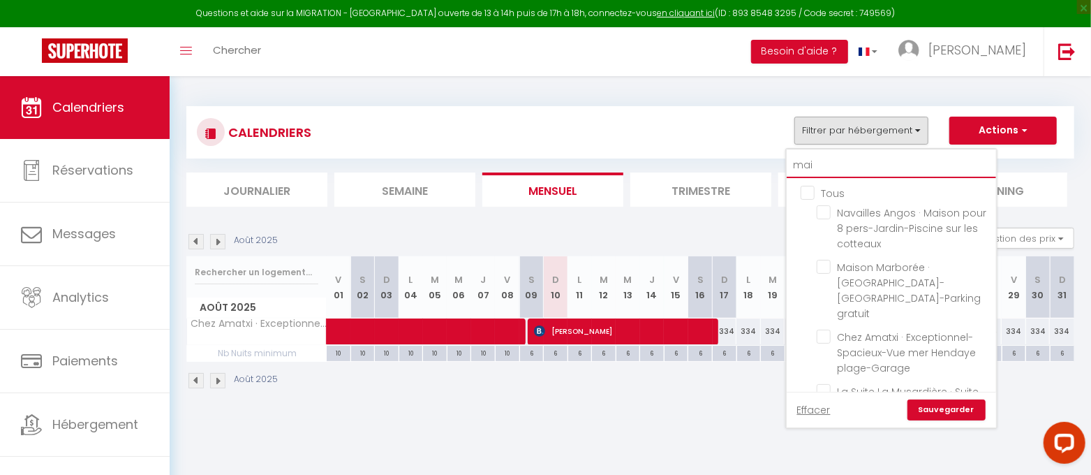
checkbox input "false"
type input "mais"
checkbox input "false"
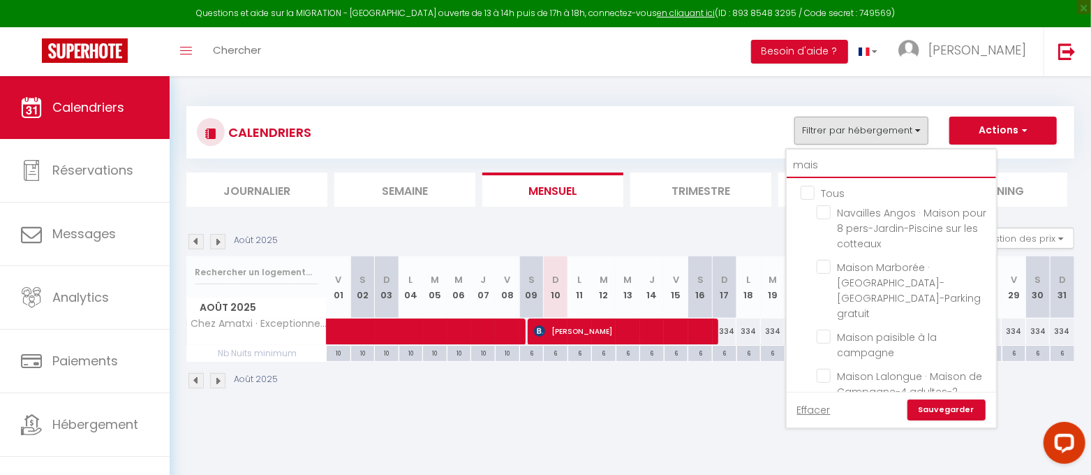
checkbox input "false"
type input "maiso"
checkbox input "false"
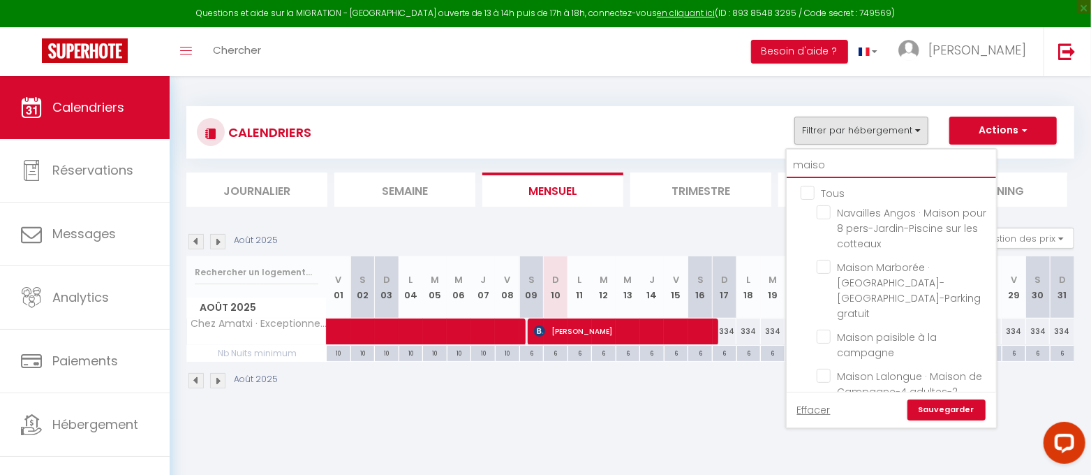
checkbox input "false"
type input "maison"
checkbox input "false"
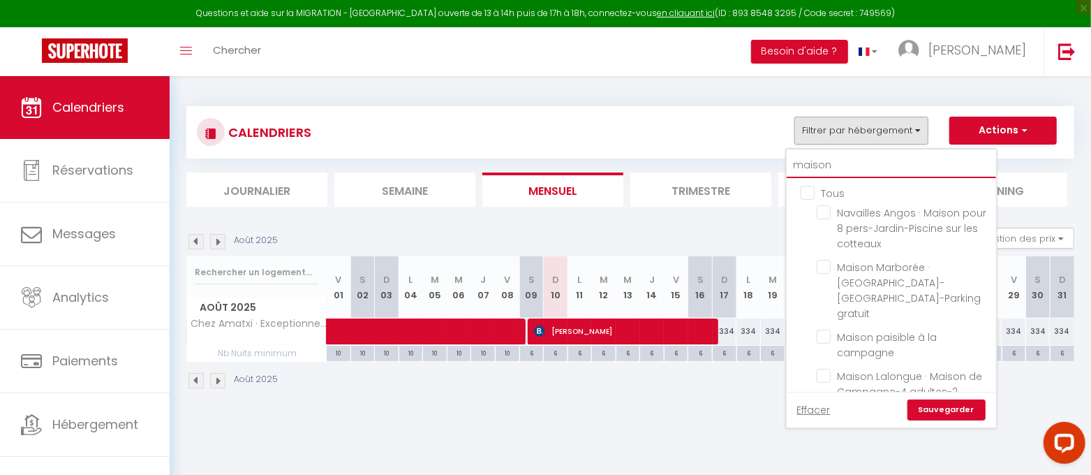
checkbox input "false"
type input "maison"
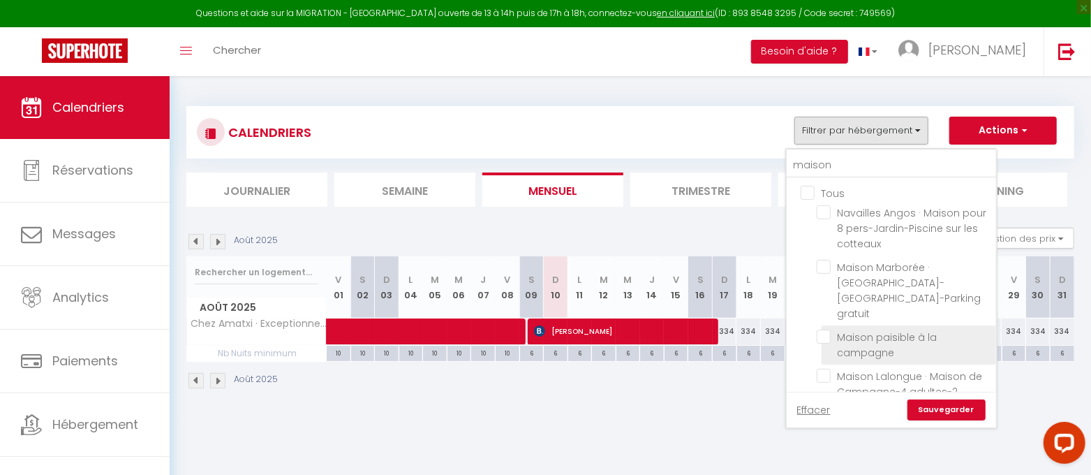
click at [827, 329] on input "Maison paisible à la campagne" at bounding box center [904, 336] width 175 height 14
checkbox input "true"
checkbox input "false"
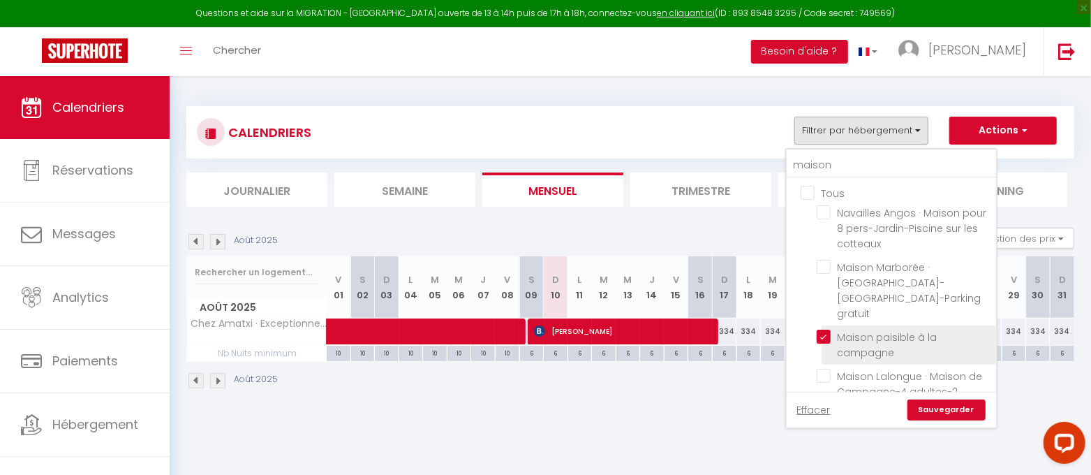
checkbox input "false"
click at [954, 410] on link "Sauvegarder" at bounding box center [947, 409] width 78 height 21
